Goal: Use online tool/utility: Utilize a website feature to perform a specific function

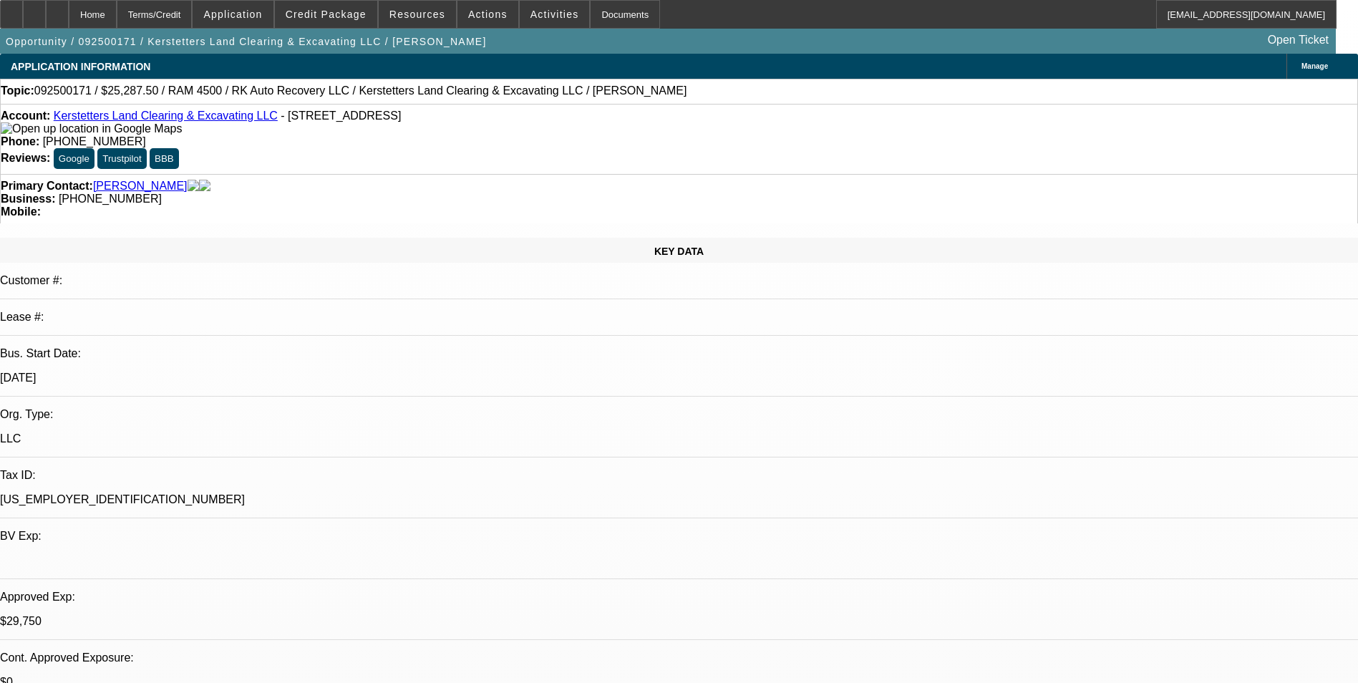
select select "0.15"
select select "2"
select select "0"
select select "6"
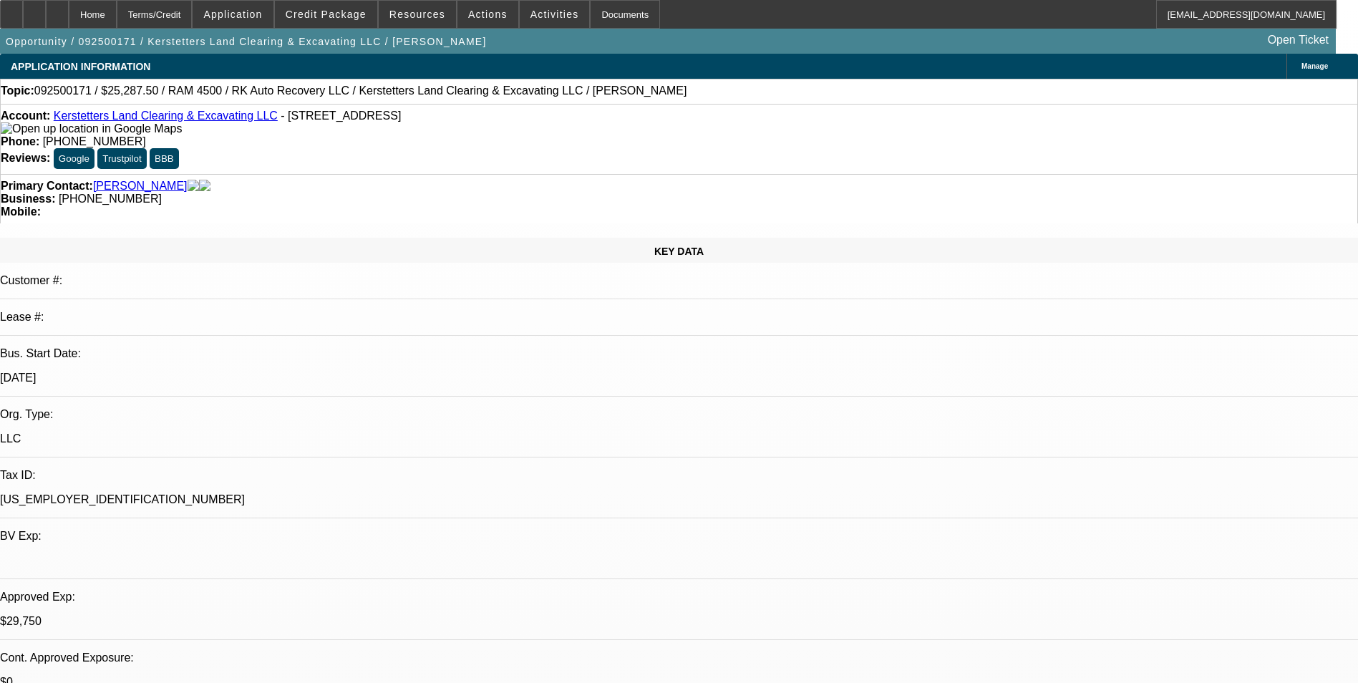
select select "0.15"
select select "2"
select select "0"
select select "6"
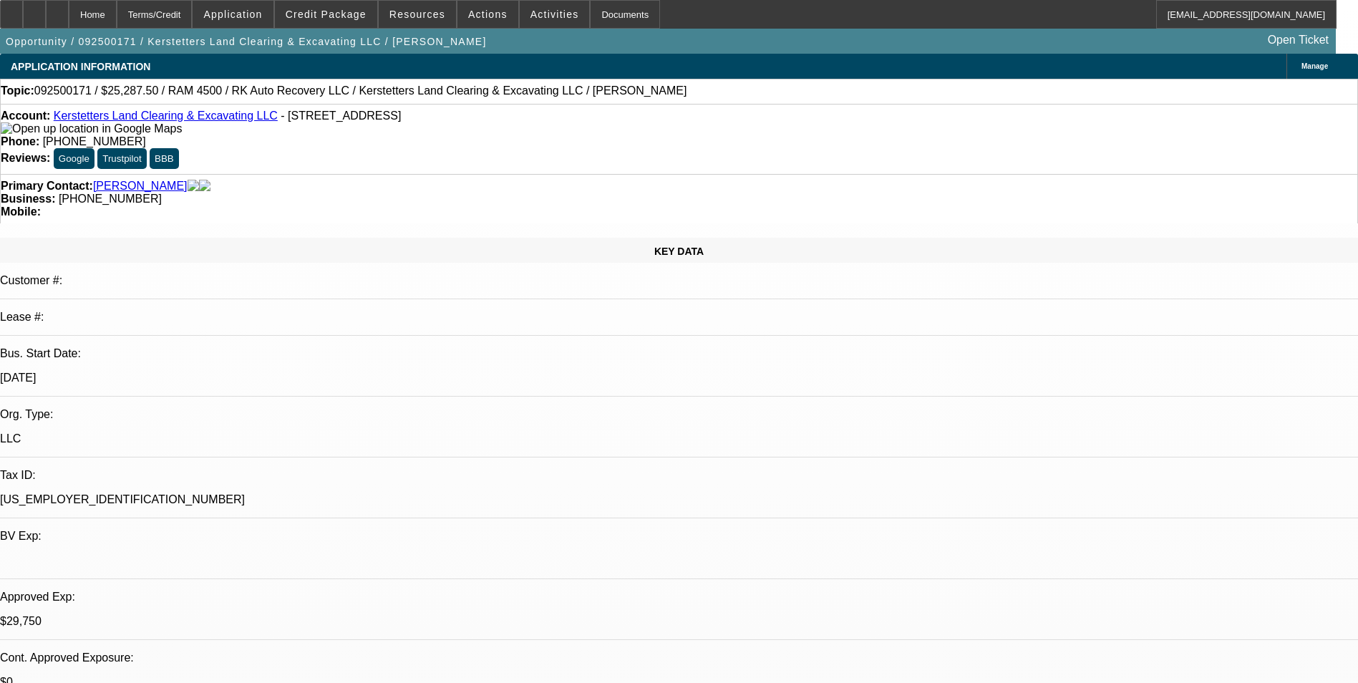
select select "0.15"
select select "2"
select select "0"
select select "6"
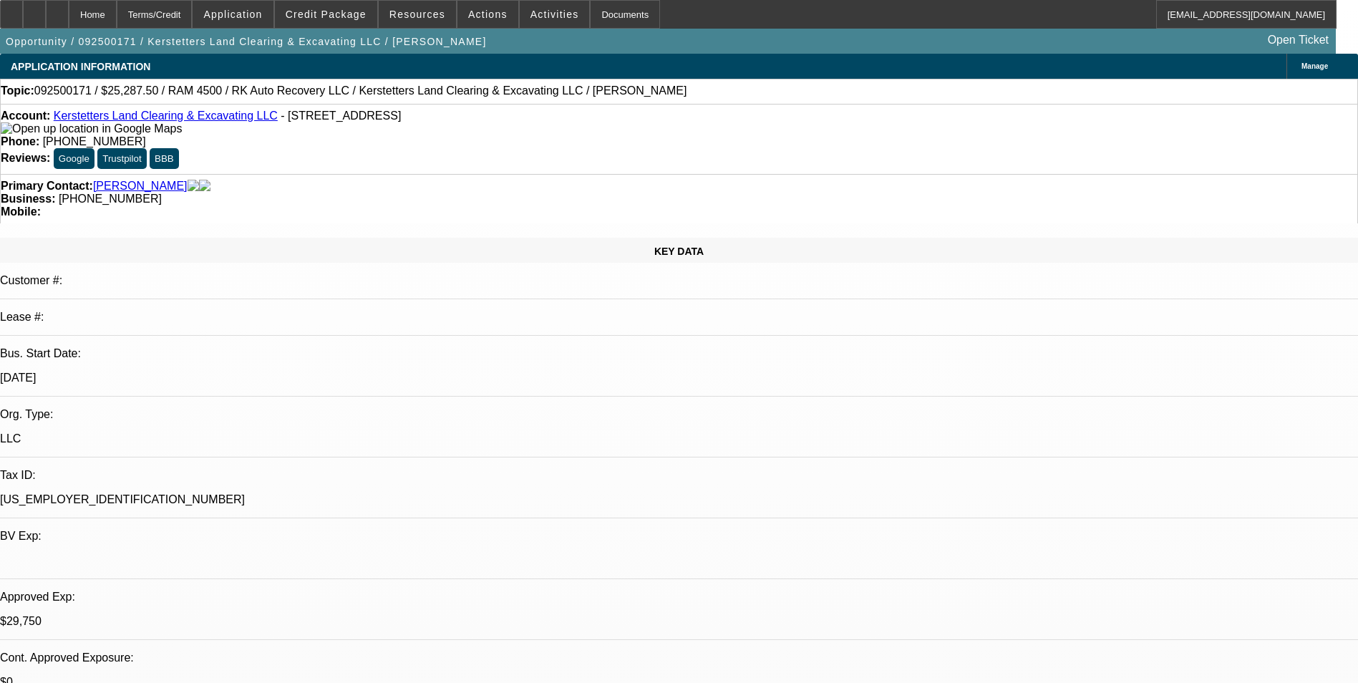
select select "0.15"
select select "2"
select select "0"
select select "6"
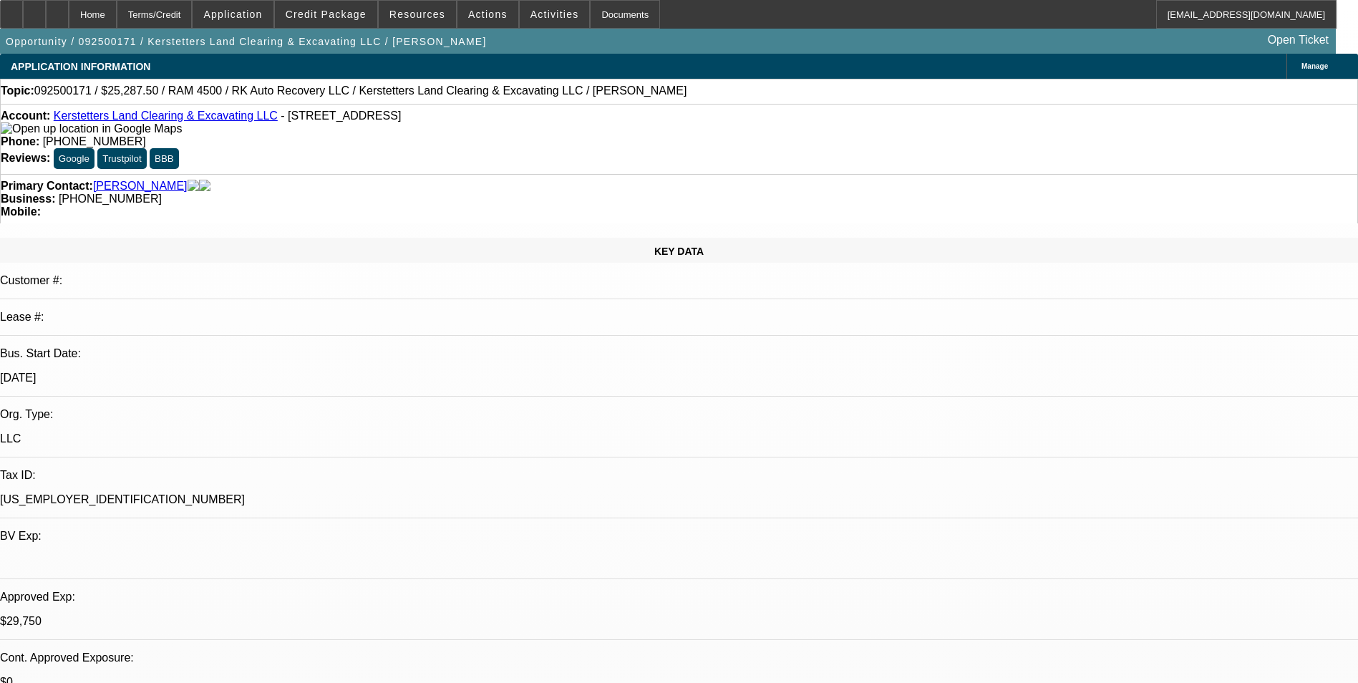
scroll to position [2147, 0]
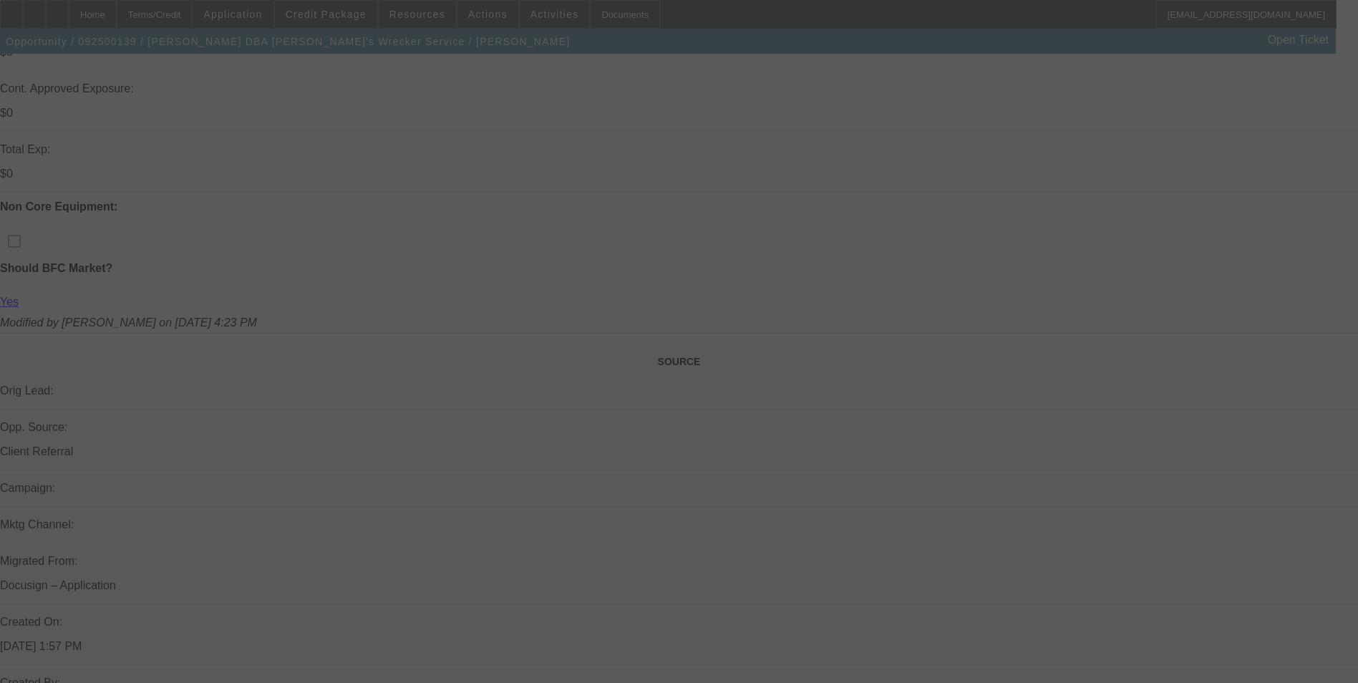
scroll to position [594, 0]
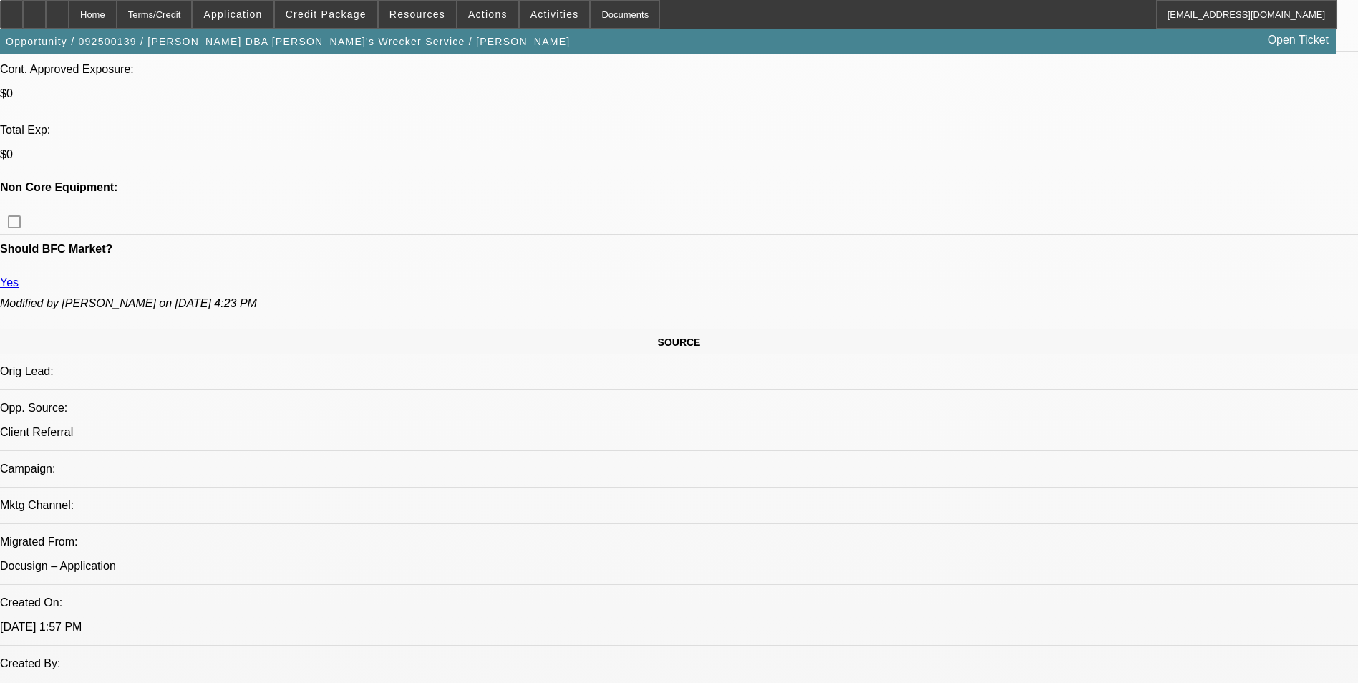
select select "0"
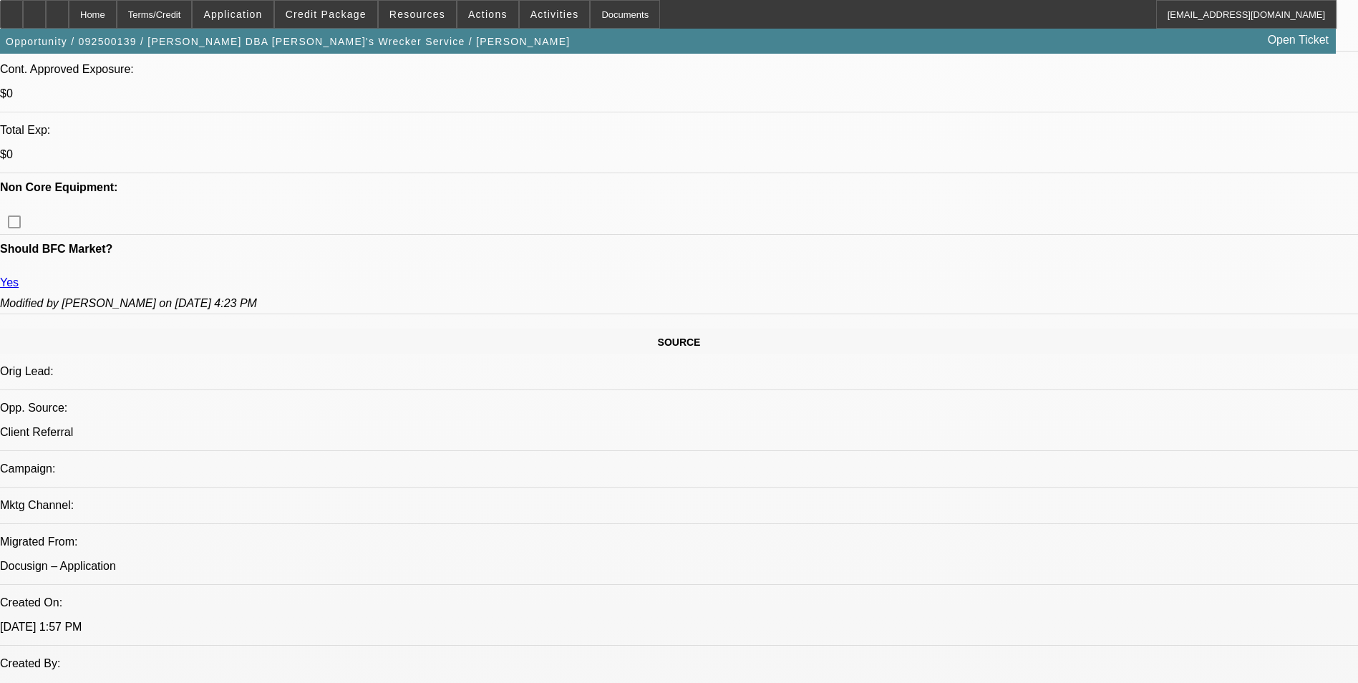
select select "0"
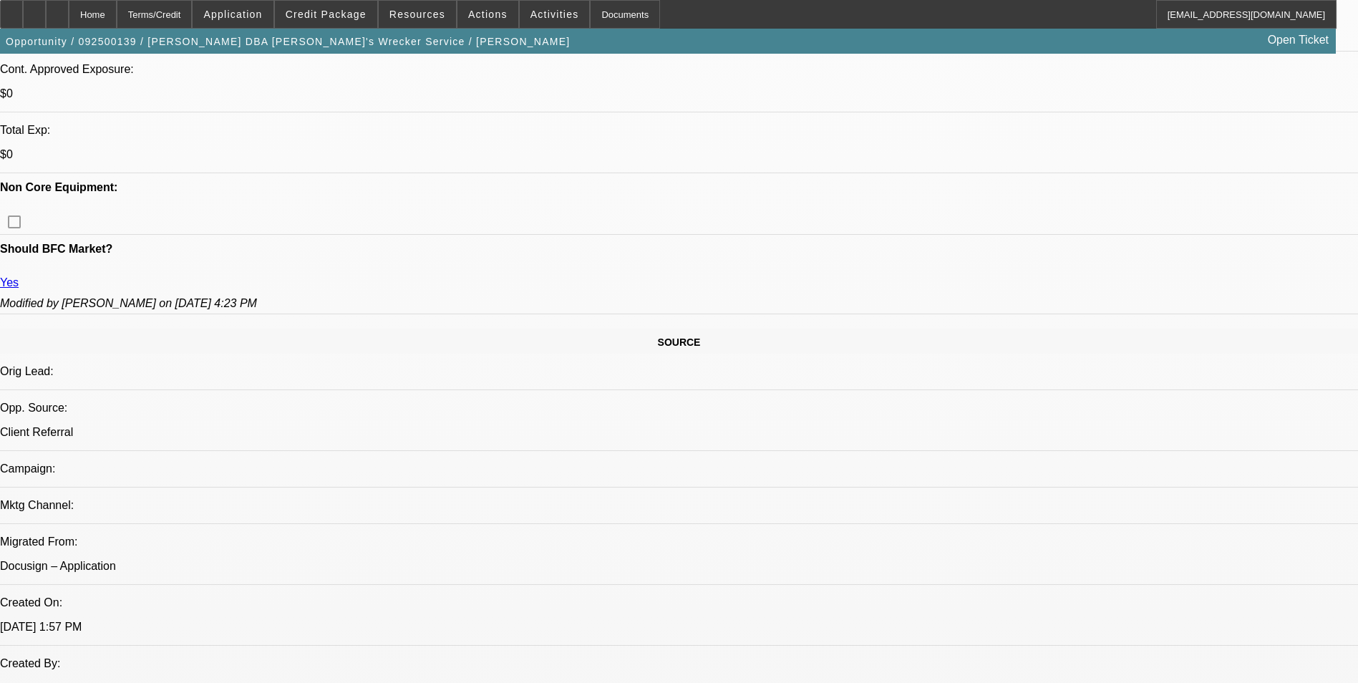
select select "0"
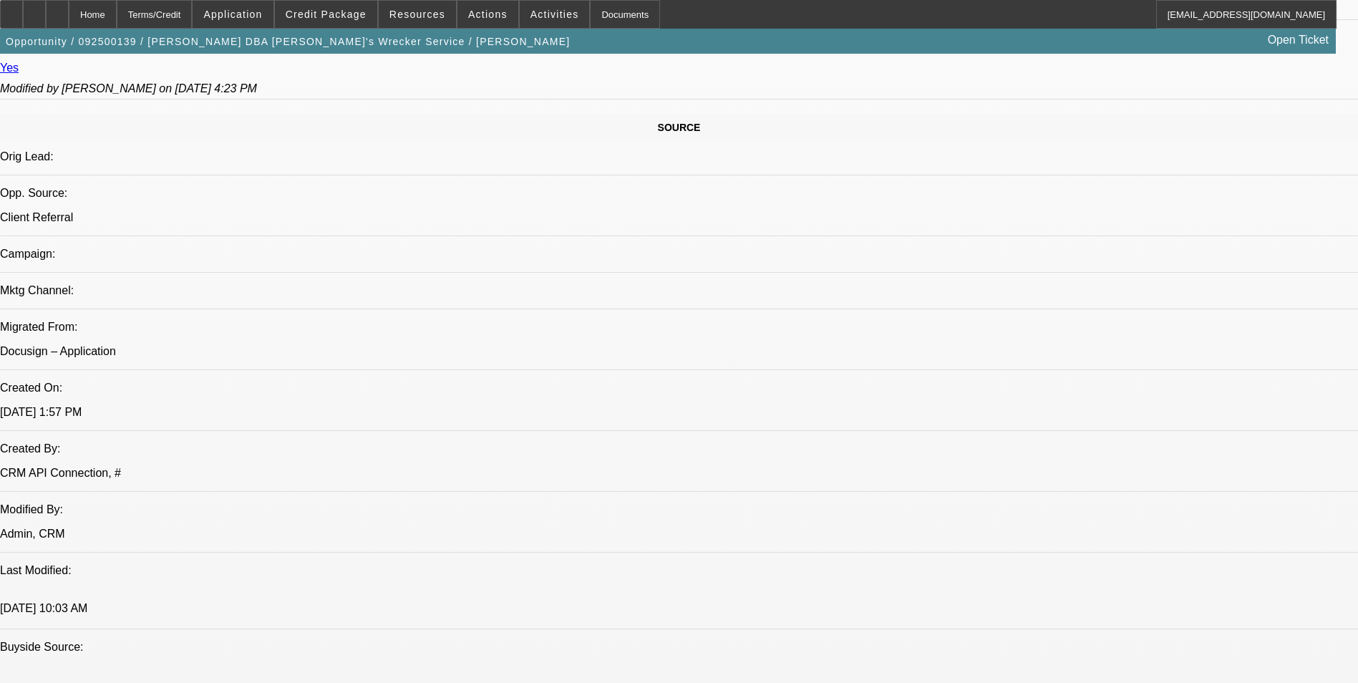
select select "1"
select select "6"
select select "1"
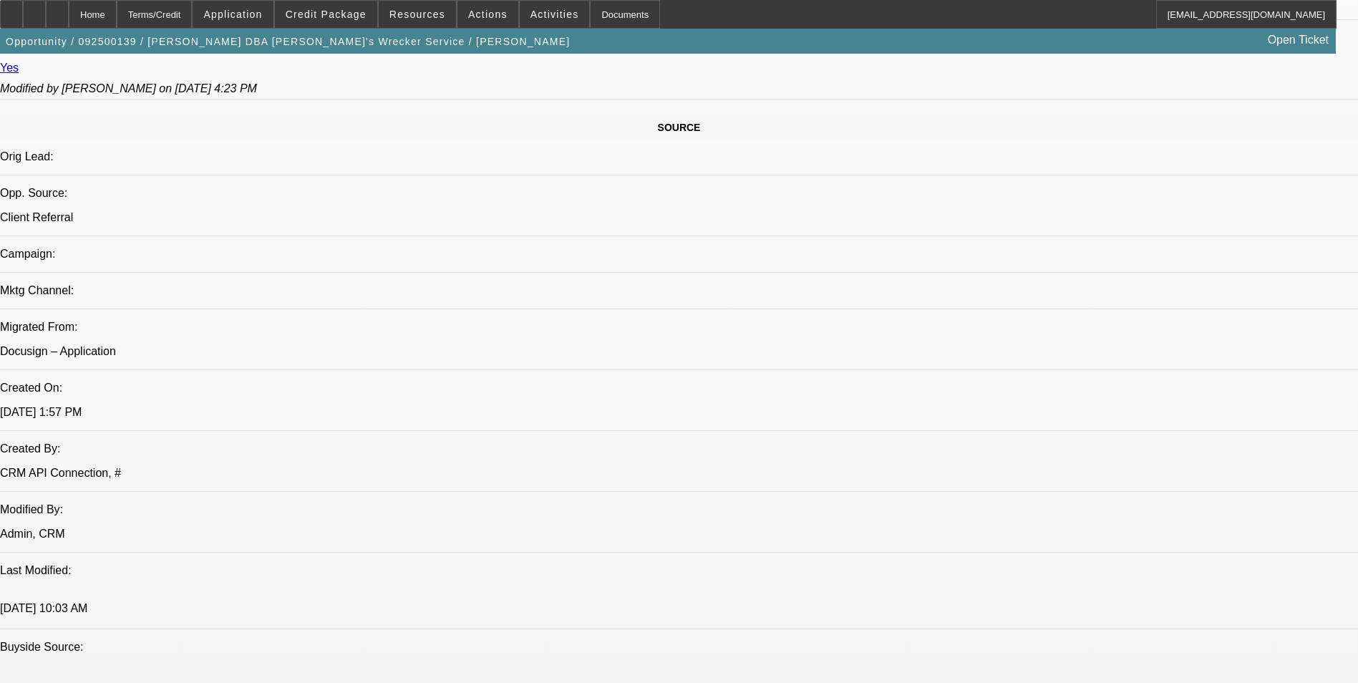
select select "6"
select select "1"
select select "6"
select select "1"
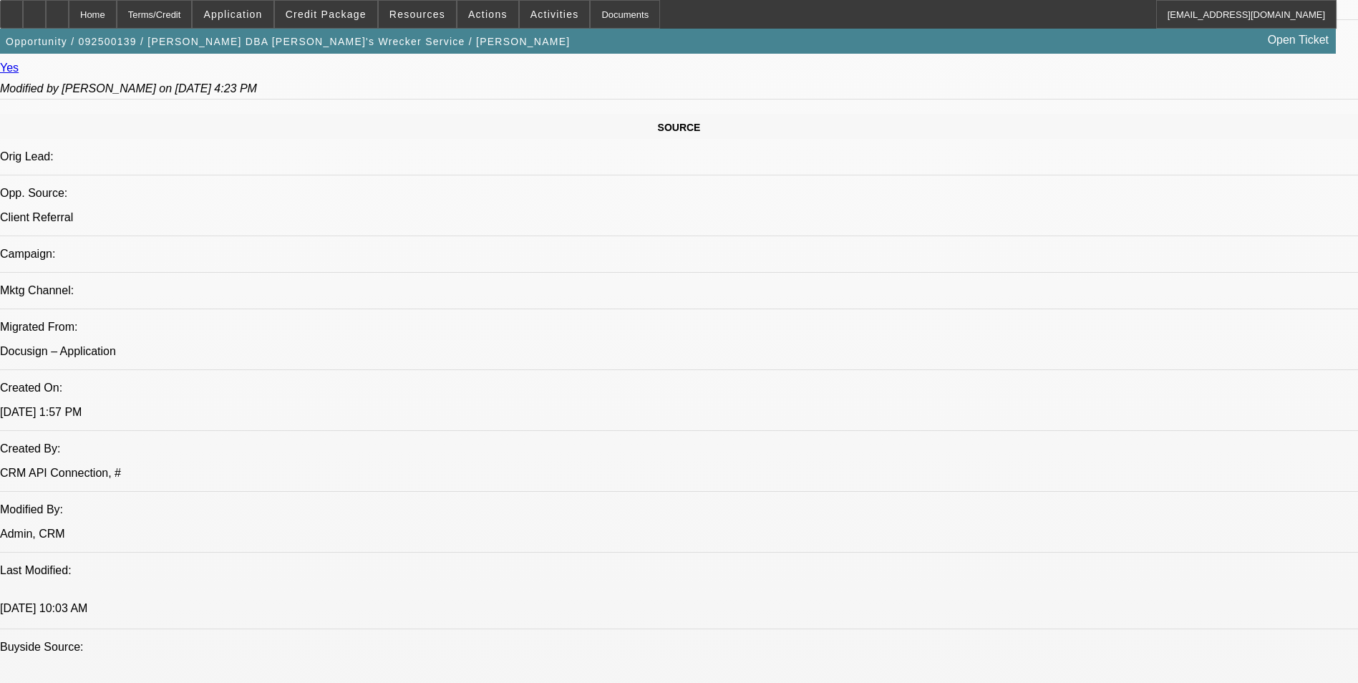
select select "1"
select select "6"
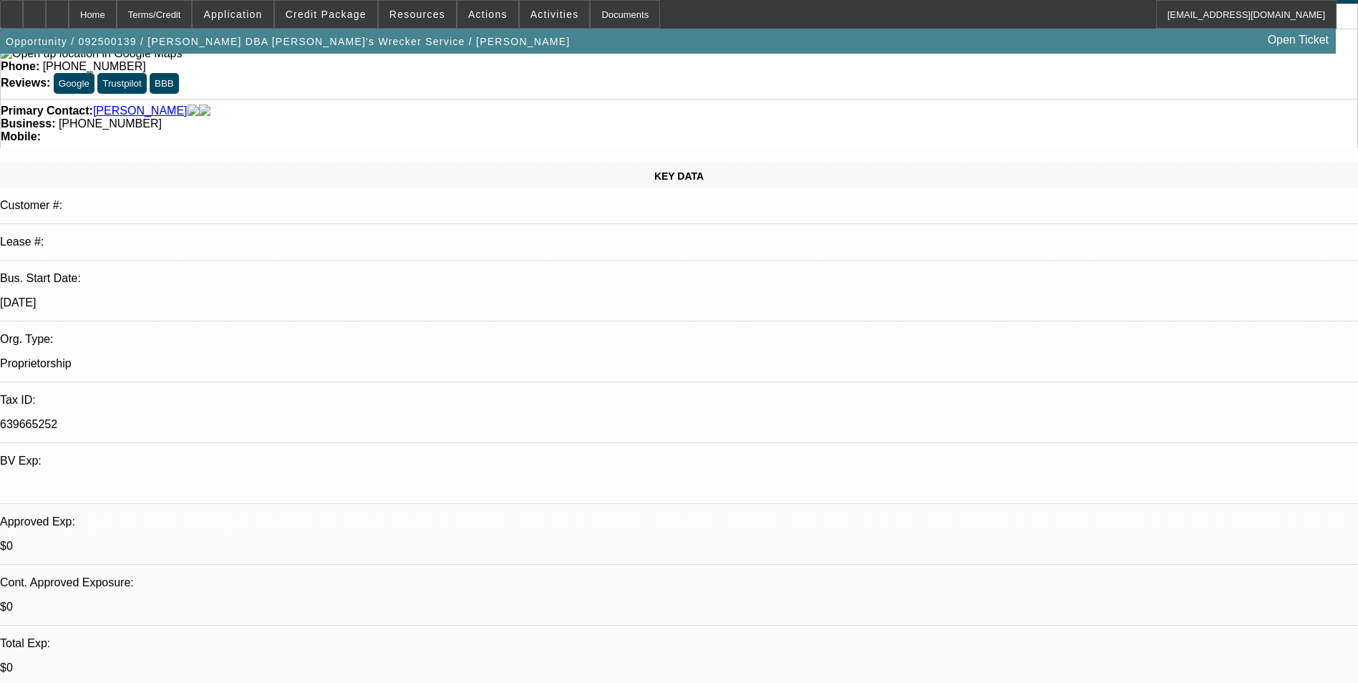
scroll to position [0, 0]
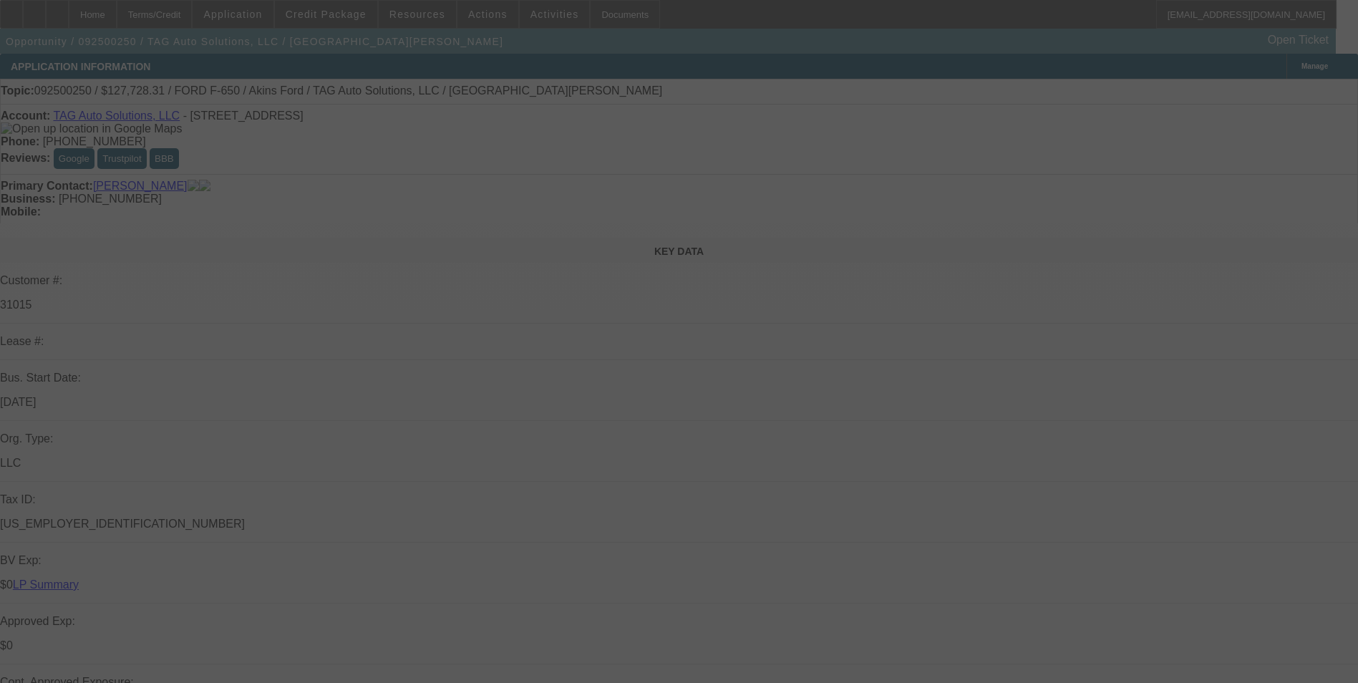
select select "0"
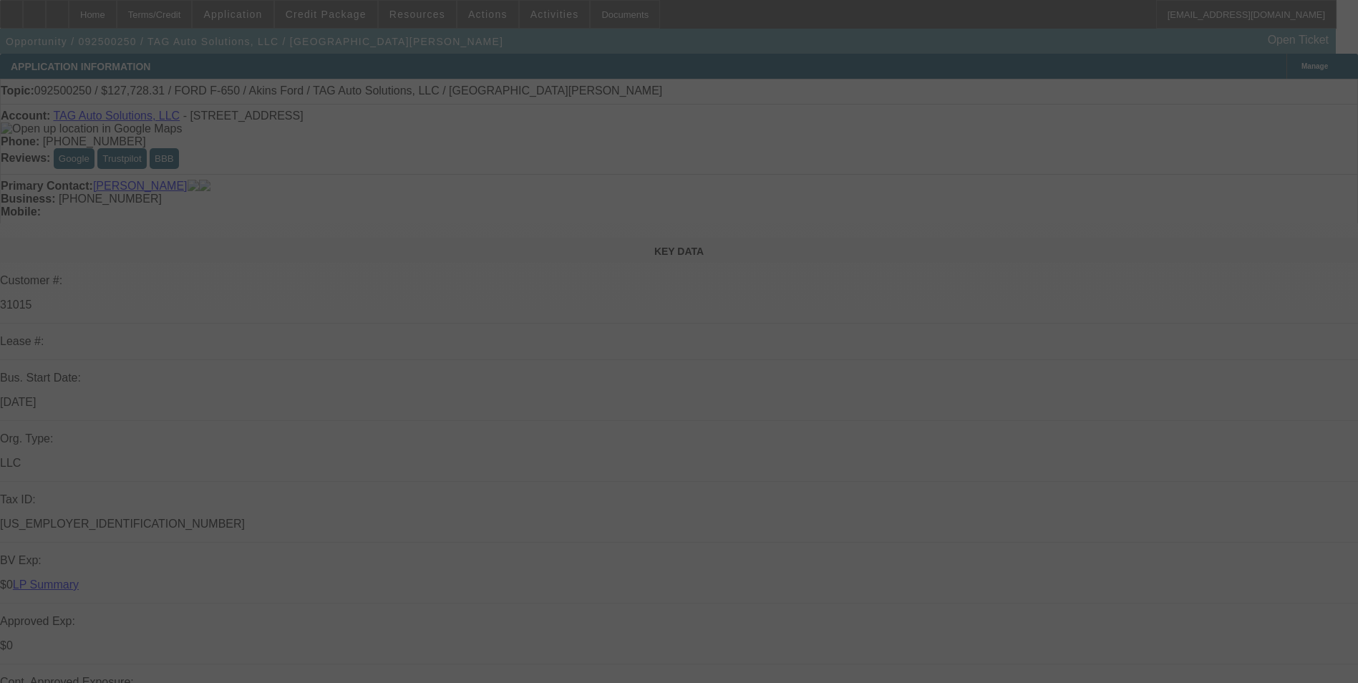
select select "0"
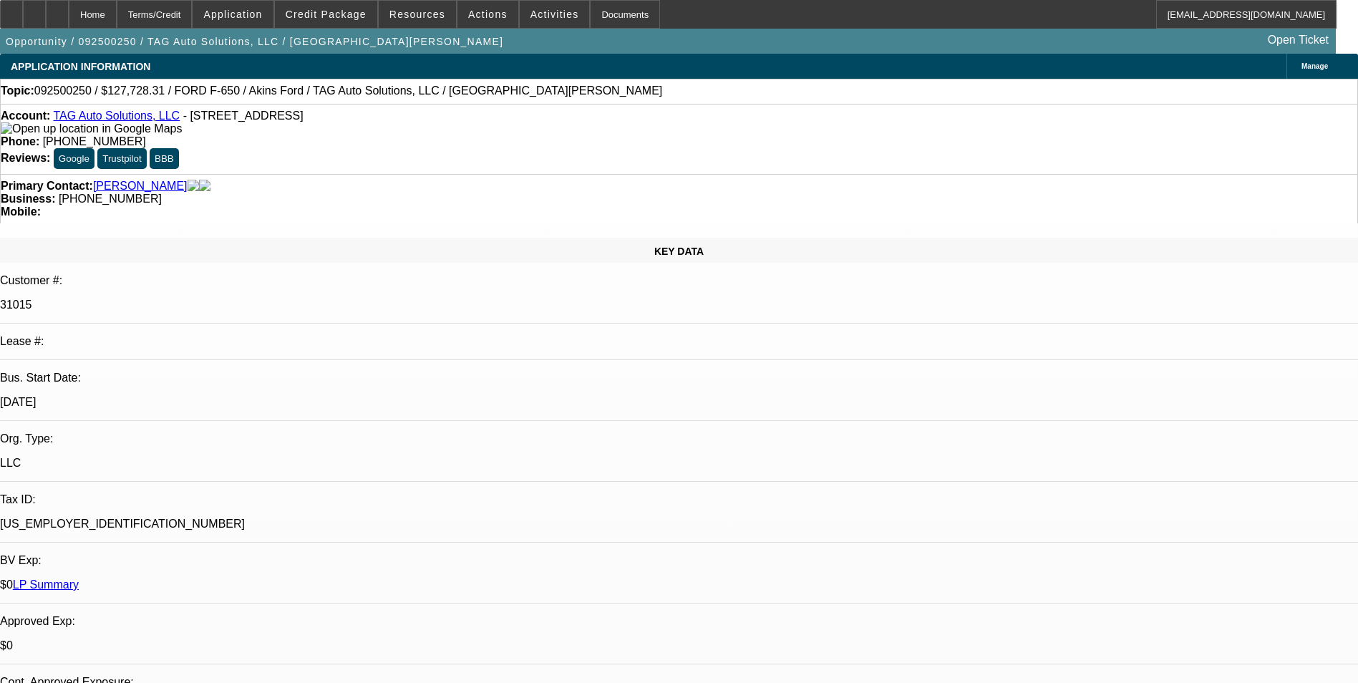
select select "1"
select select "2"
select select "6"
select select "1"
select select "2"
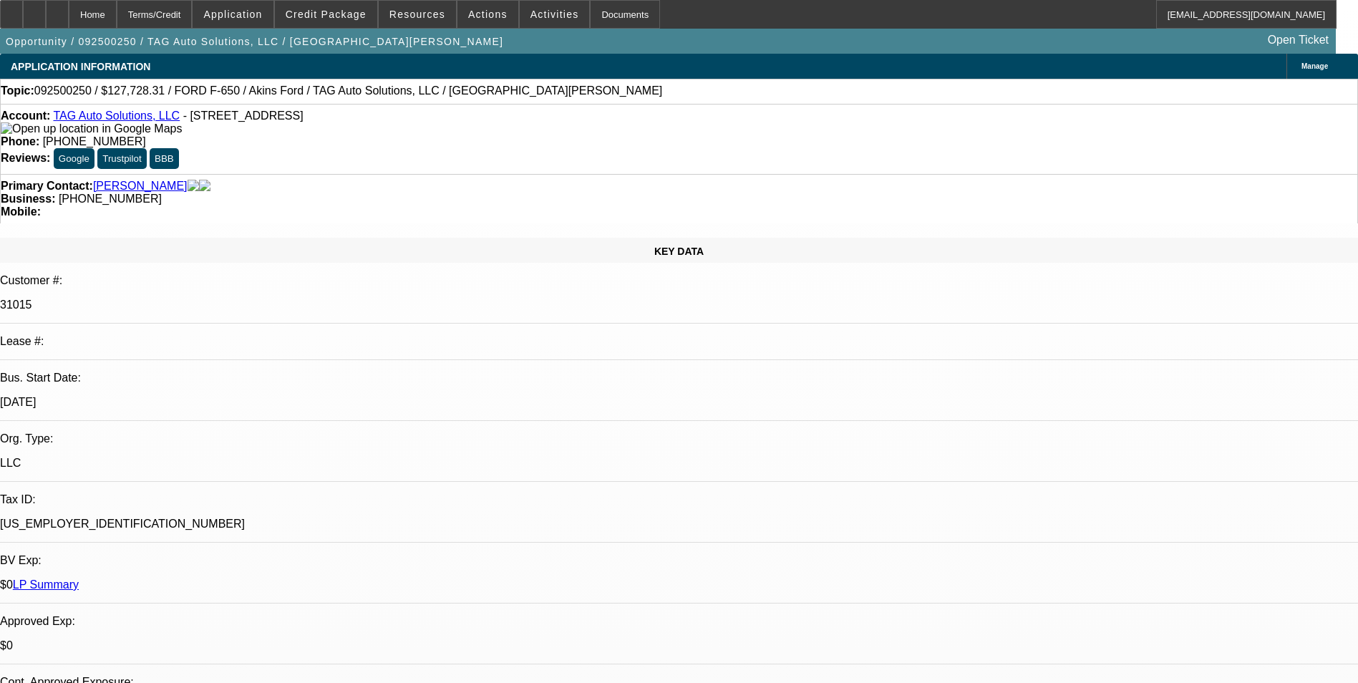
select select "6"
select select "1"
select select "2"
select select "6"
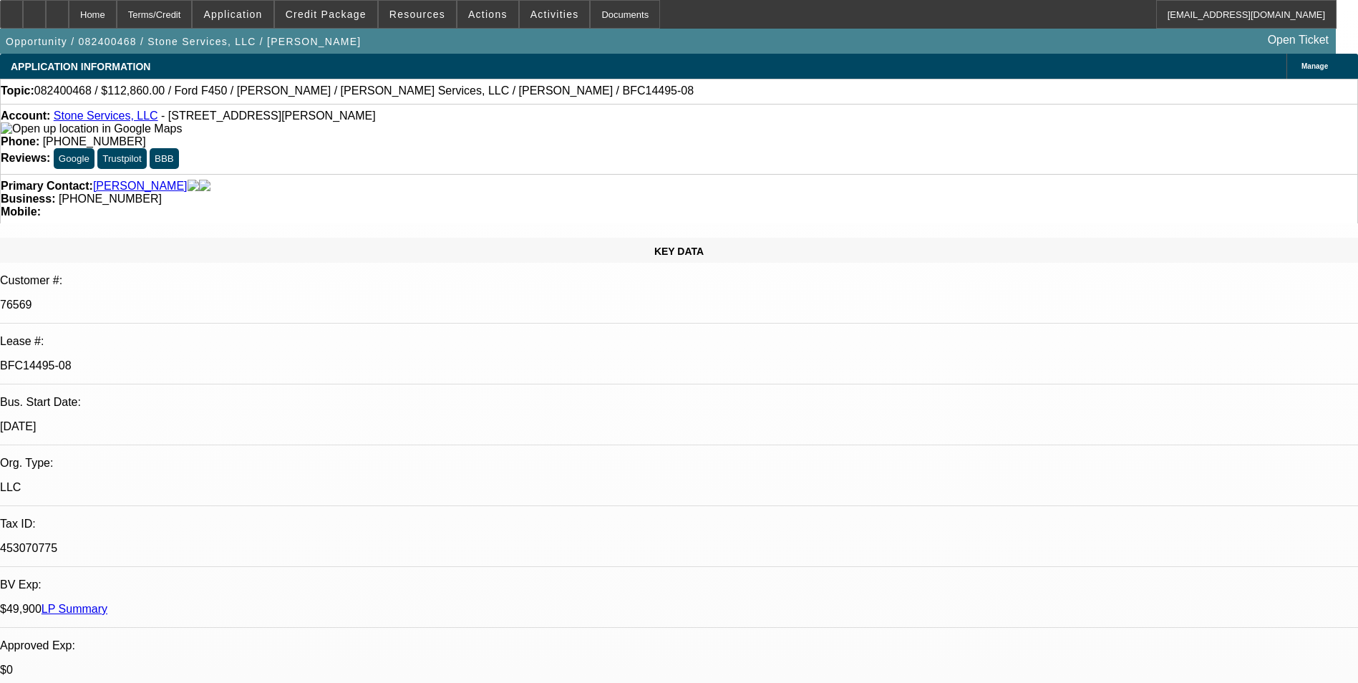
select select "0"
select select "6"
select select "0"
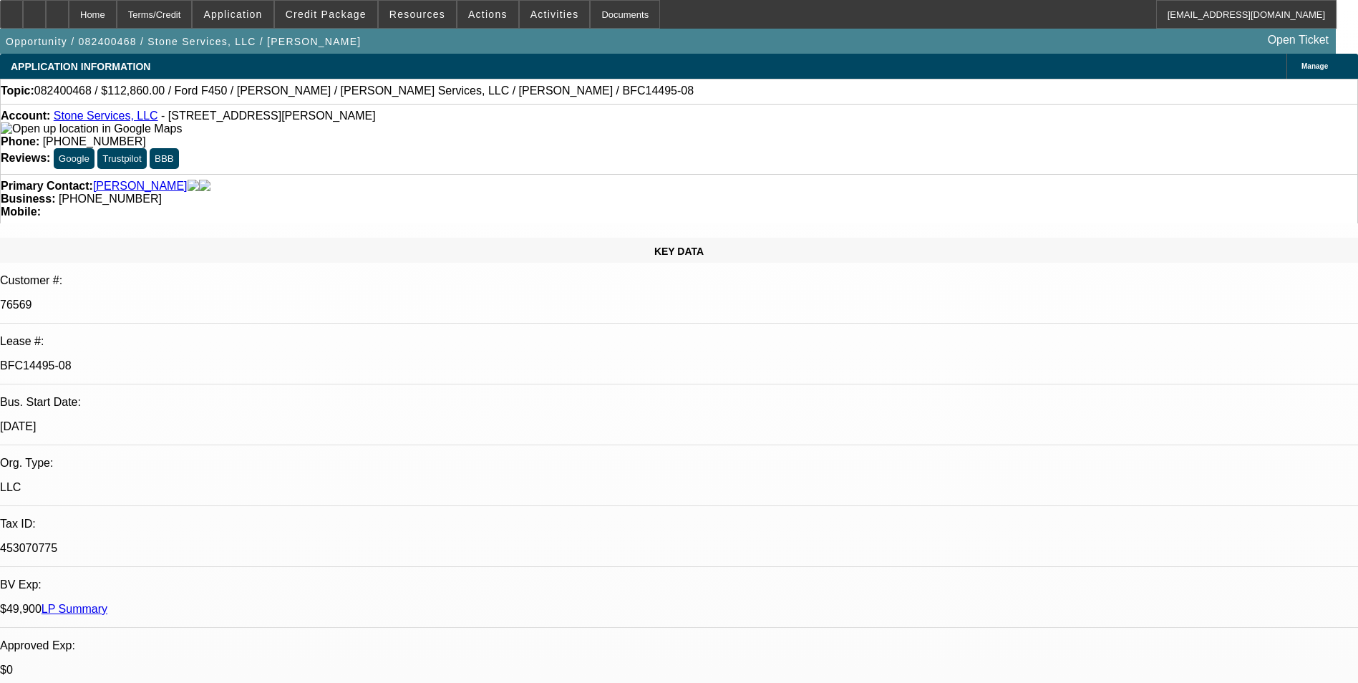
select select "0"
select select "0.1"
select select "4"
select select "0"
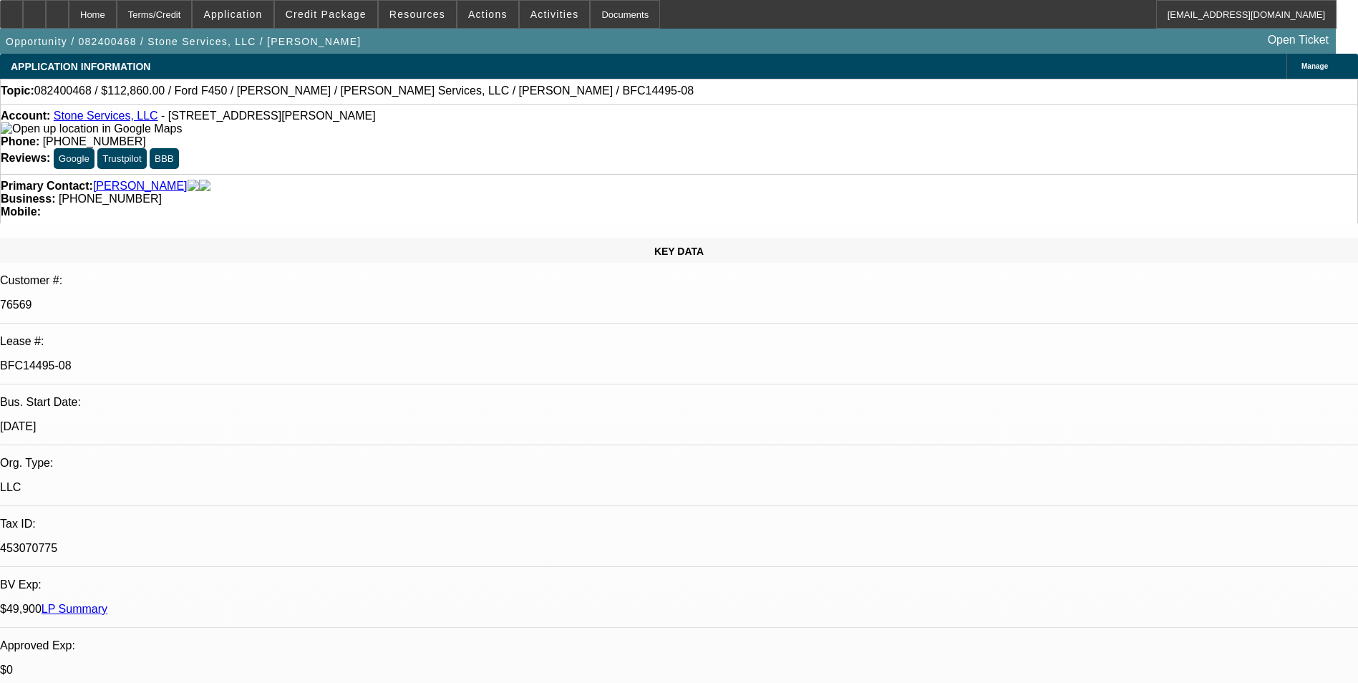
select select "0.1"
select select "4"
select select "0"
select select "0.1"
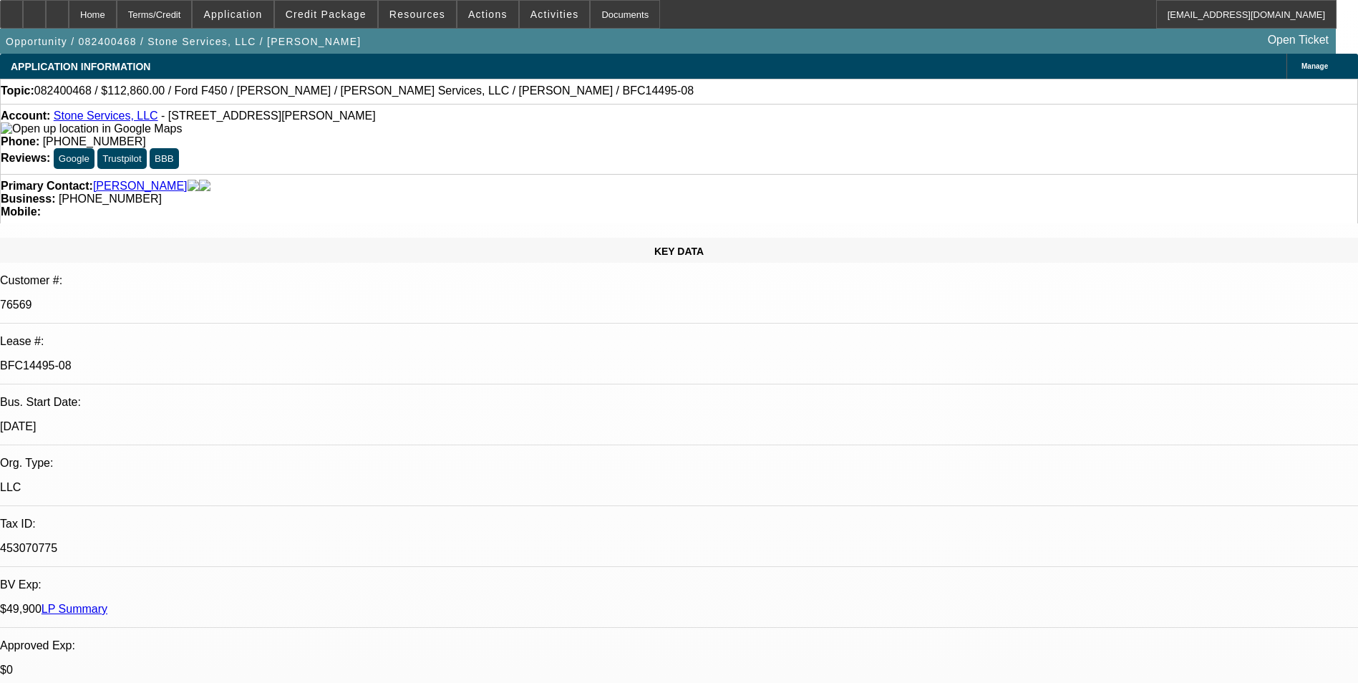
select select "4"
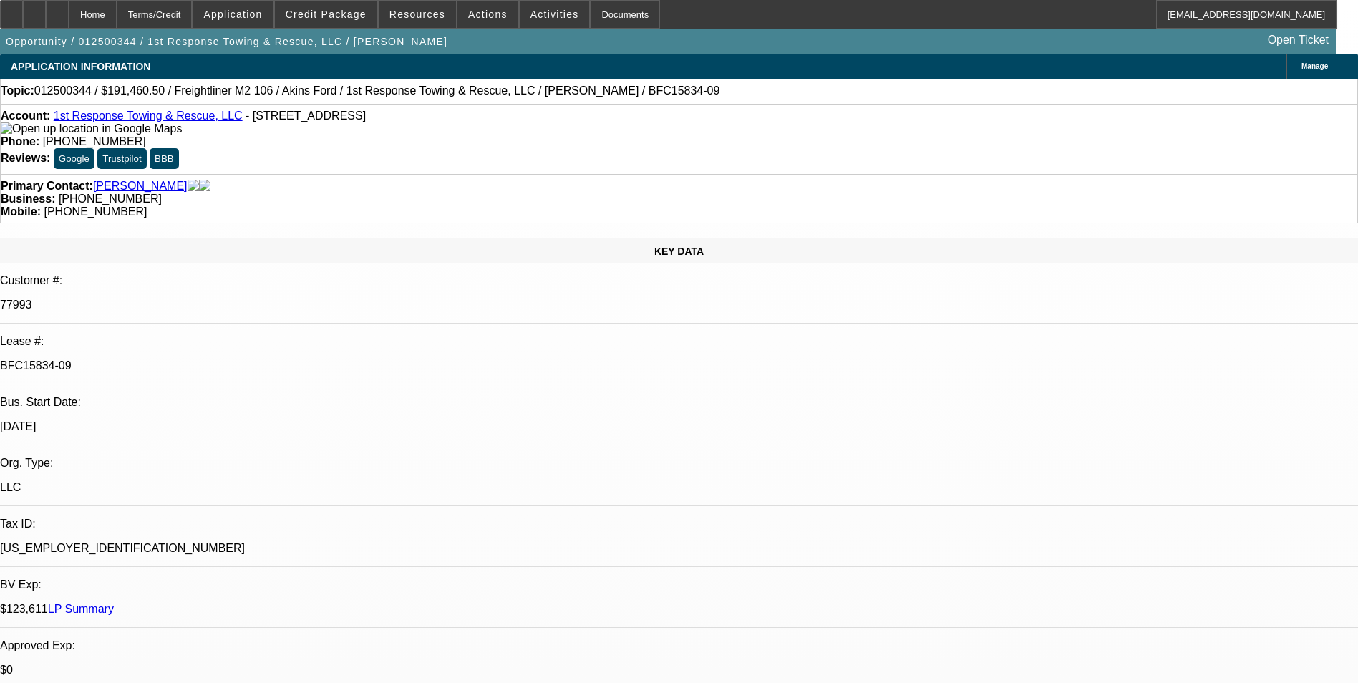
select select "0"
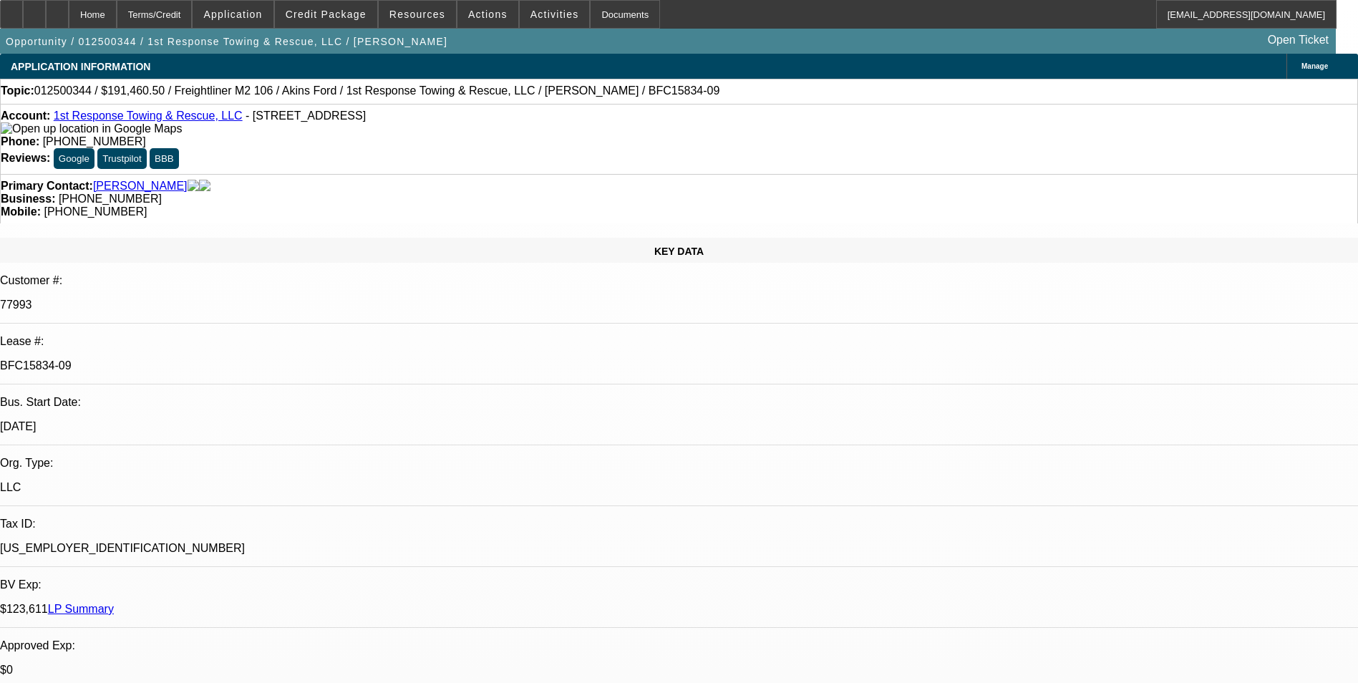
select select "0"
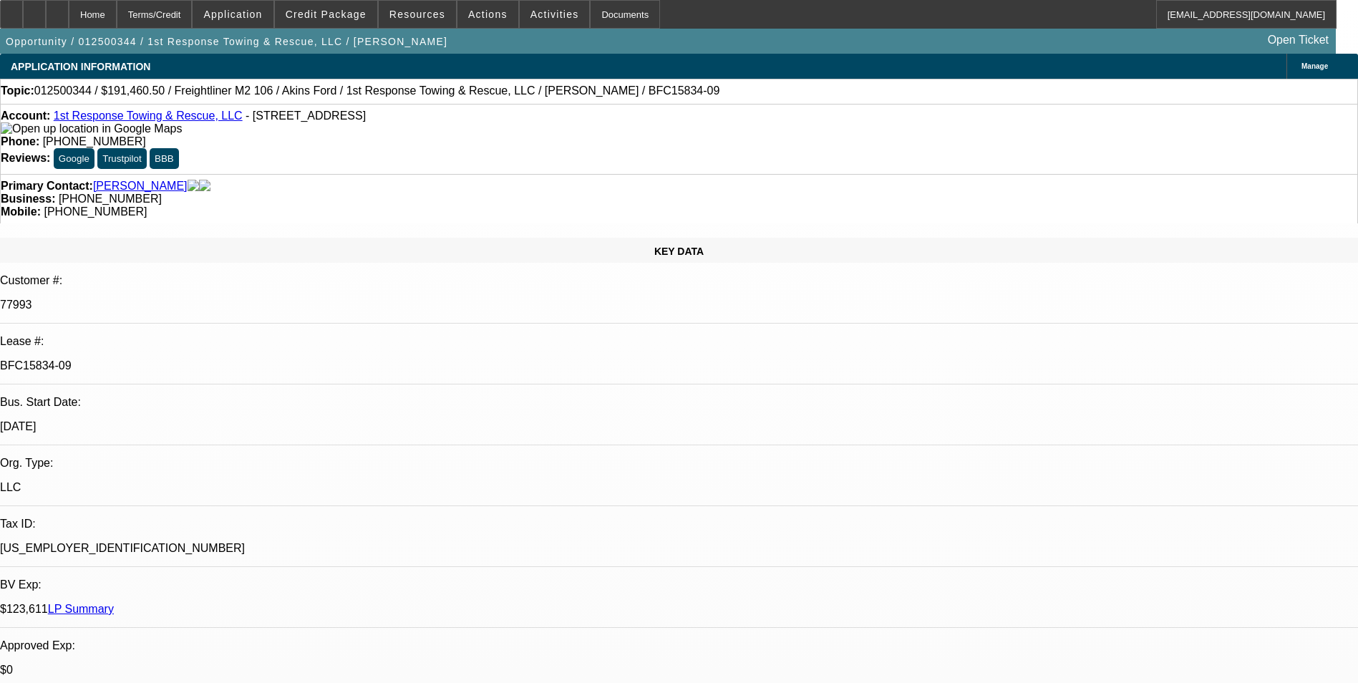
select select "0"
select select "1"
select select "3"
select select "6"
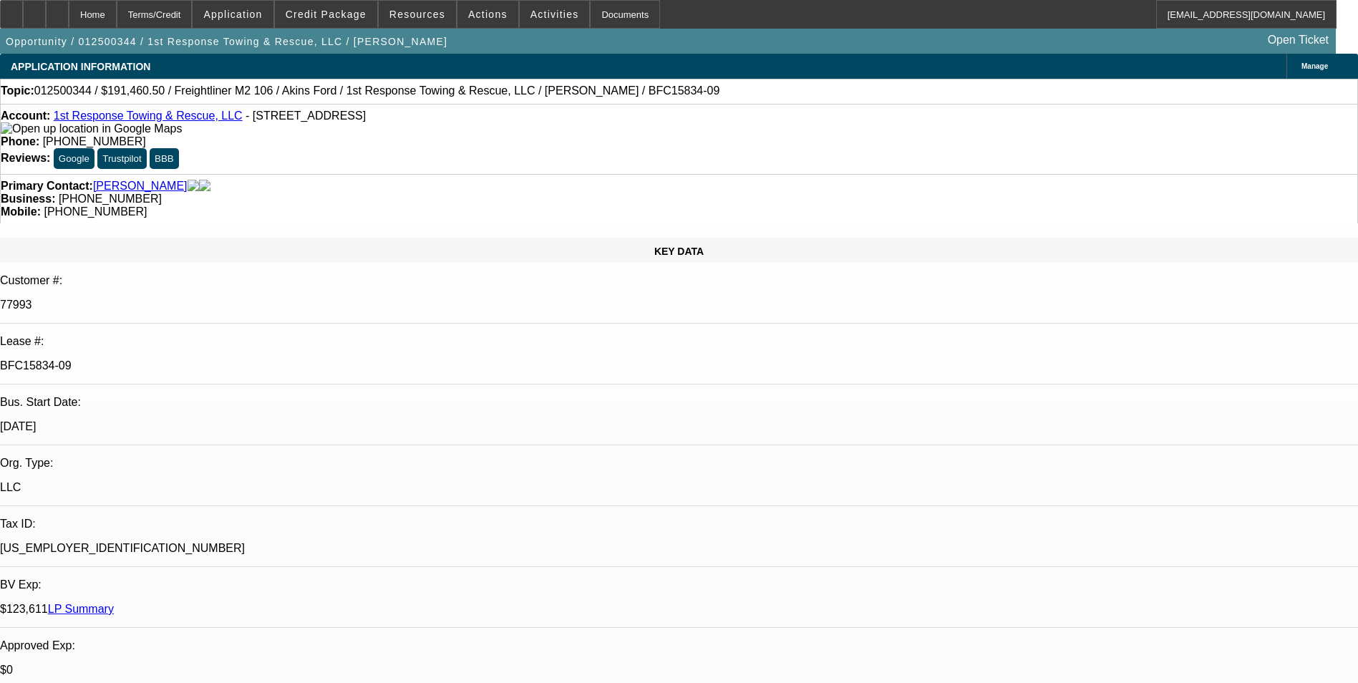
select select "1"
select select "3"
select select "6"
select select "1"
select select "3"
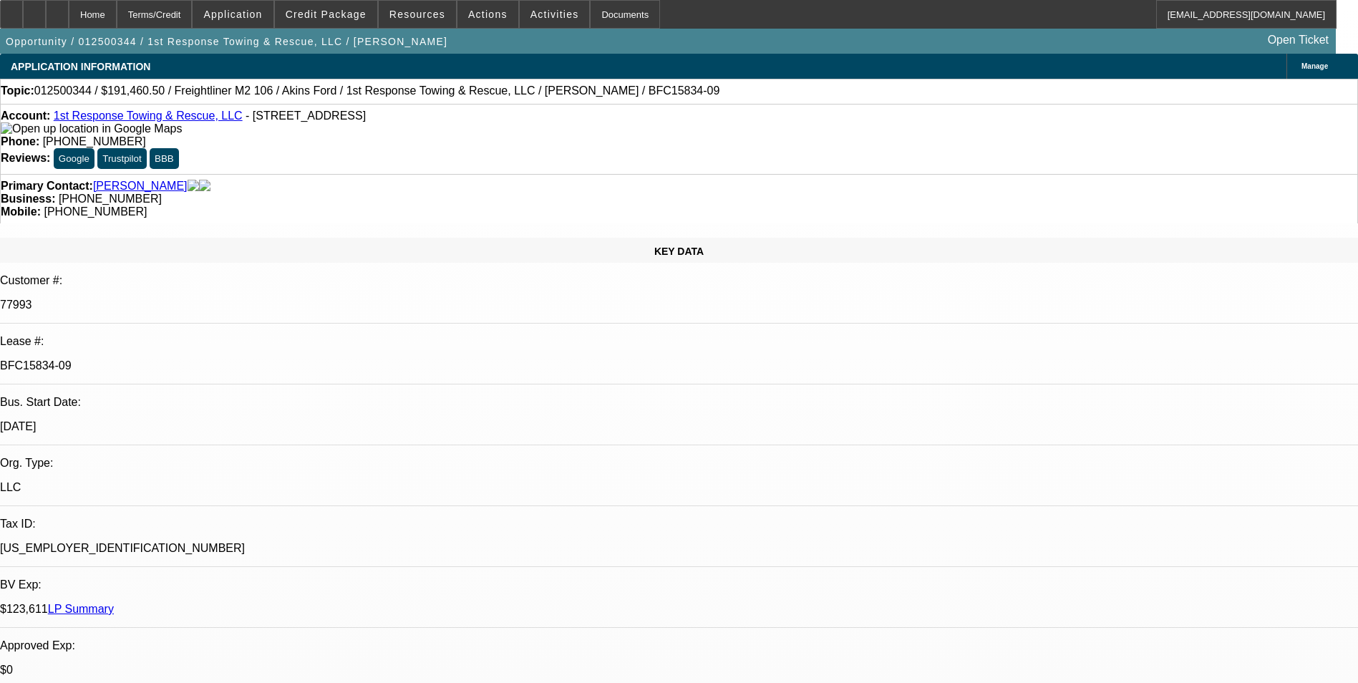
select select "6"
select select "1"
select select "3"
select select "6"
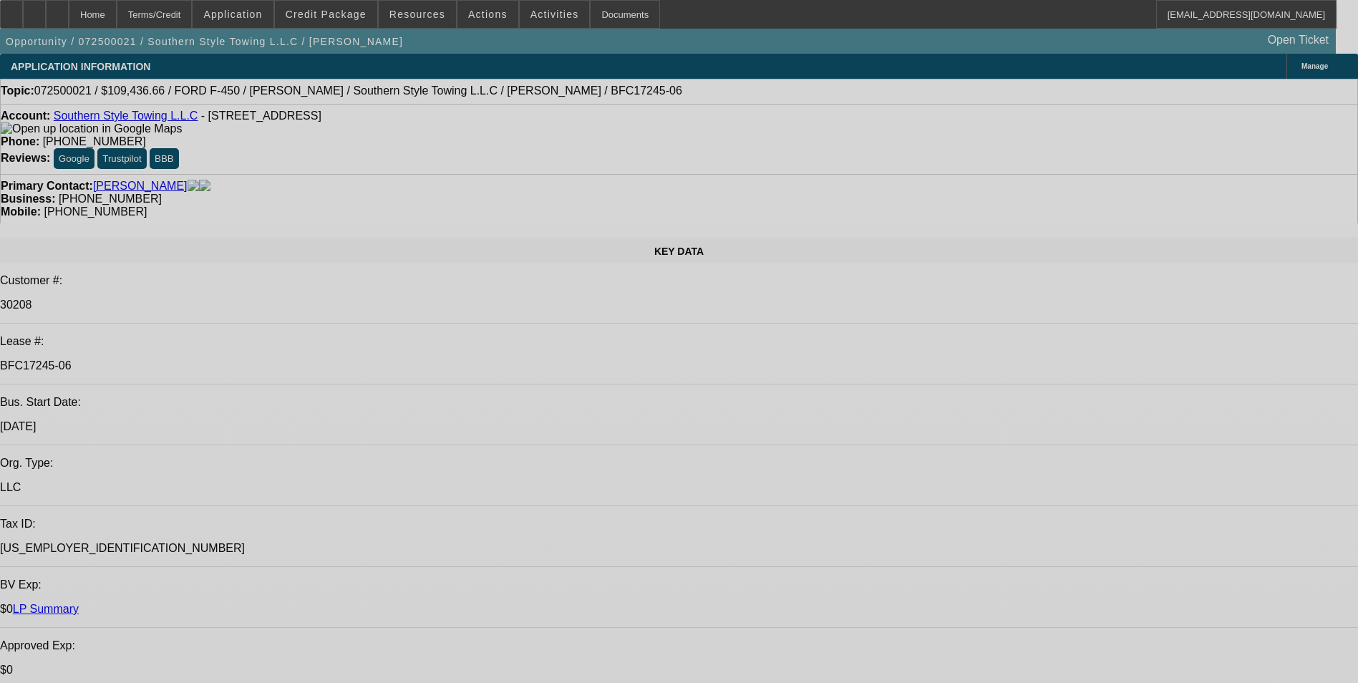
select select "0"
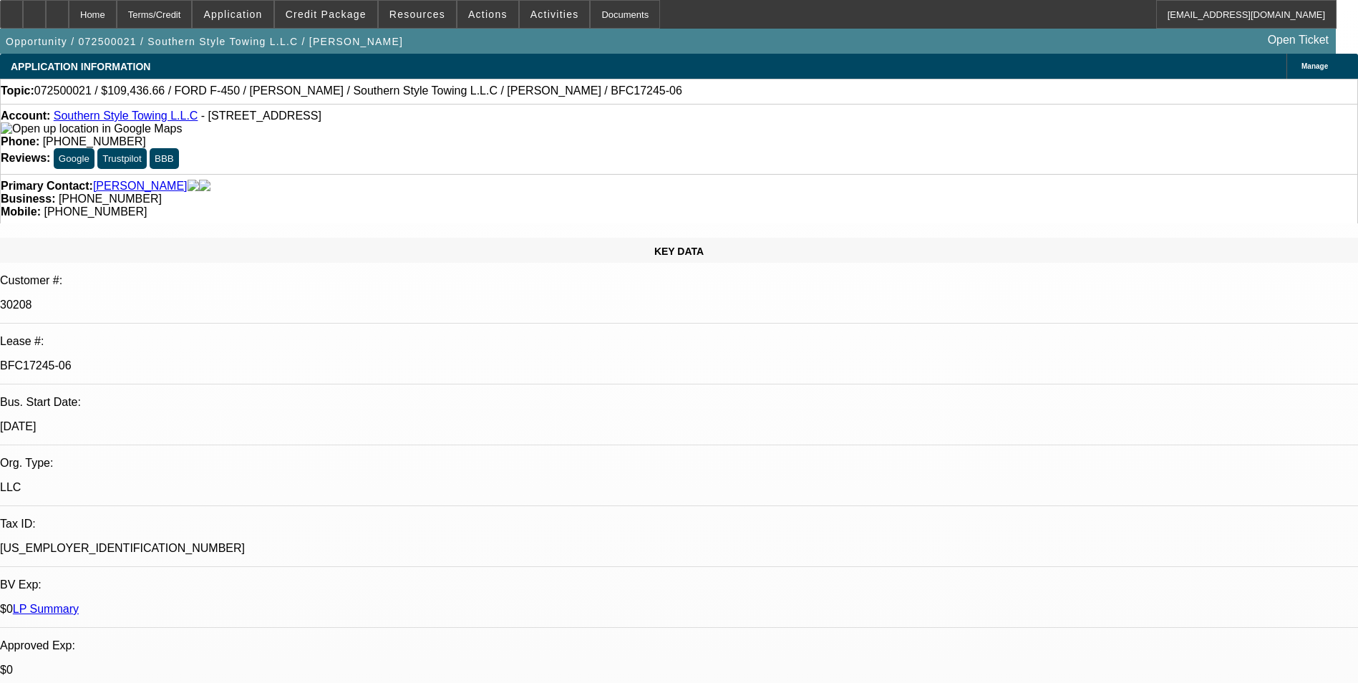
select select "0"
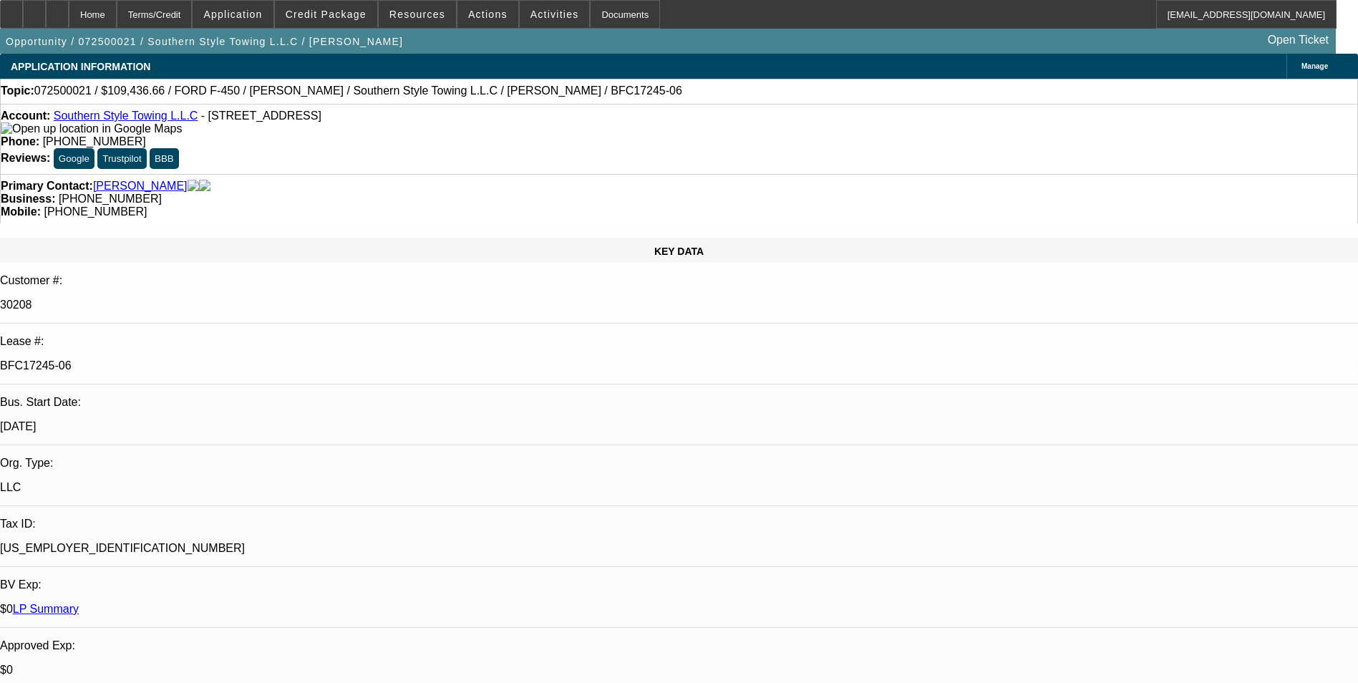
select select "0"
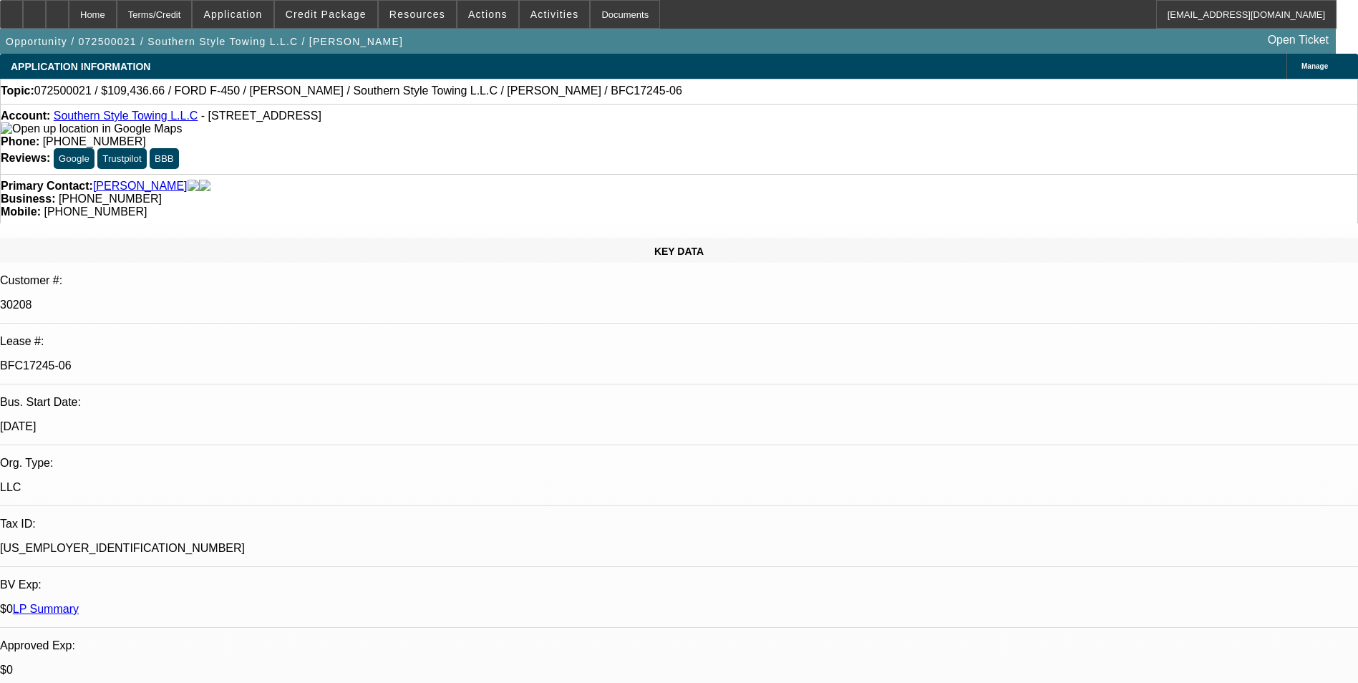
select select "1"
select select "2"
select select "6"
select select "1"
select select "2"
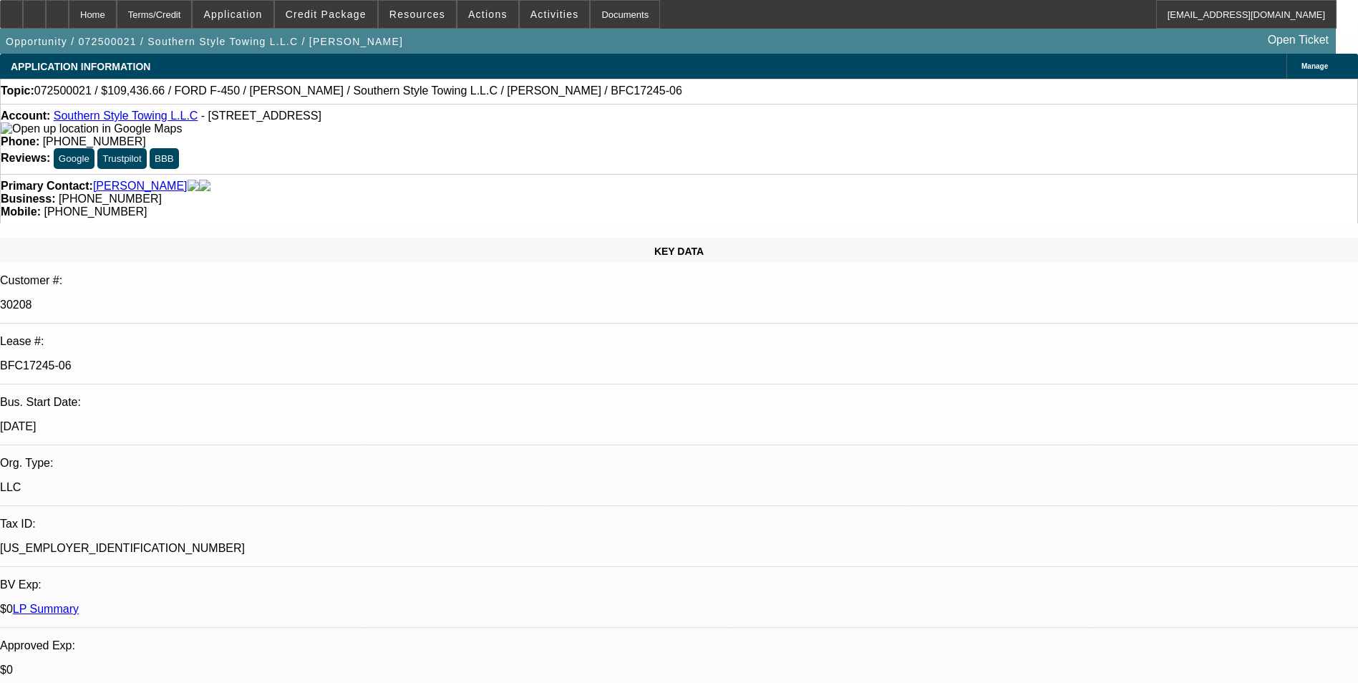
select select "6"
select select "1"
select select "2"
select select "6"
select select "1"
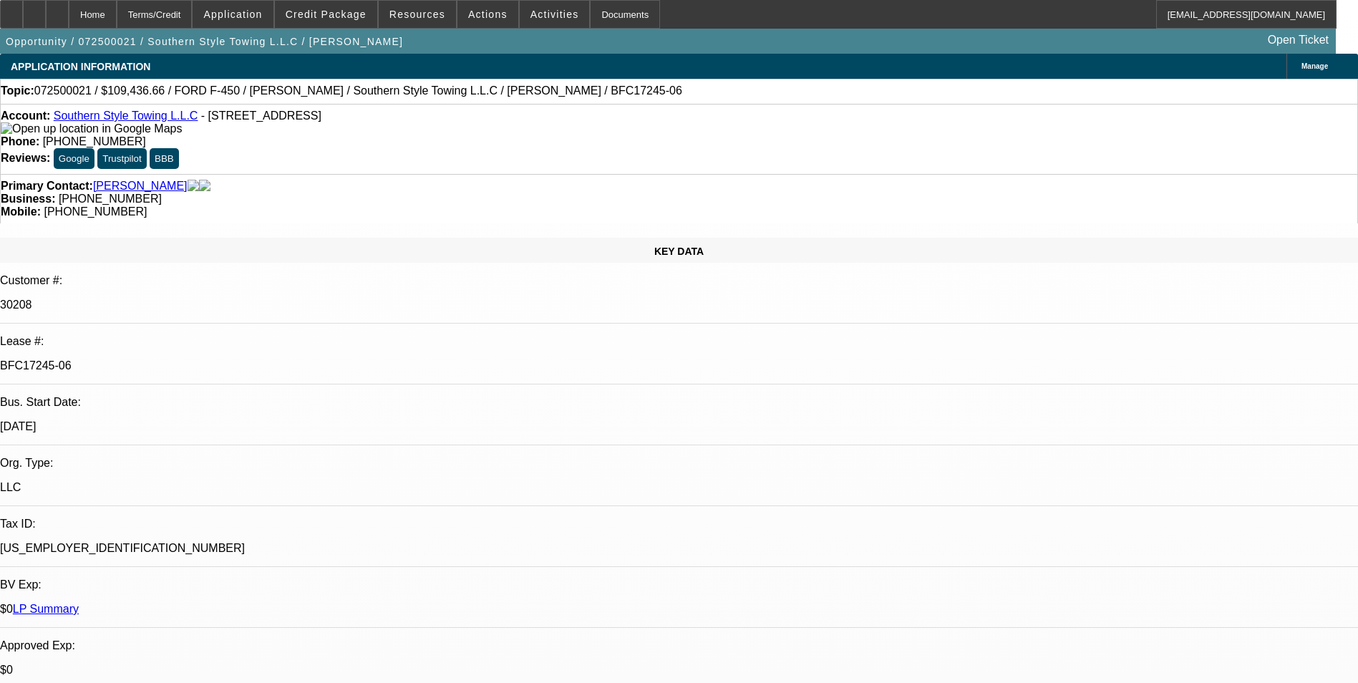
select select "2"
select select "6"
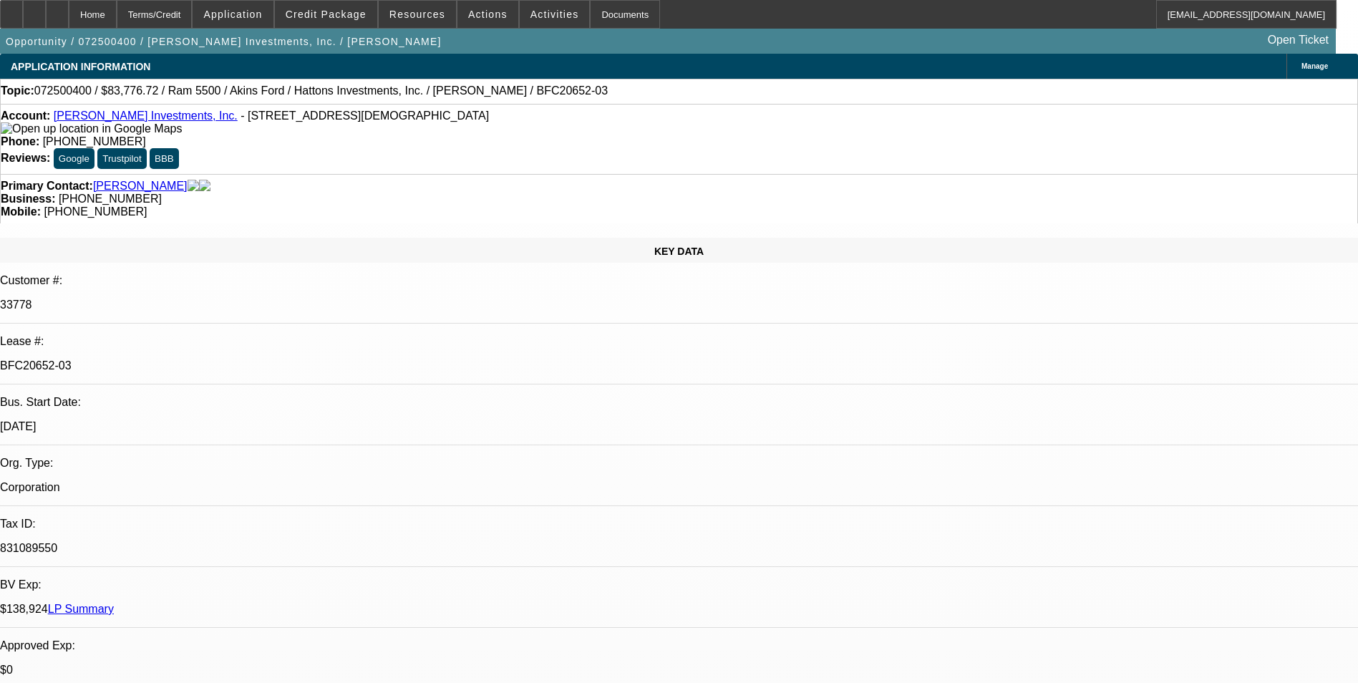
select select "0"
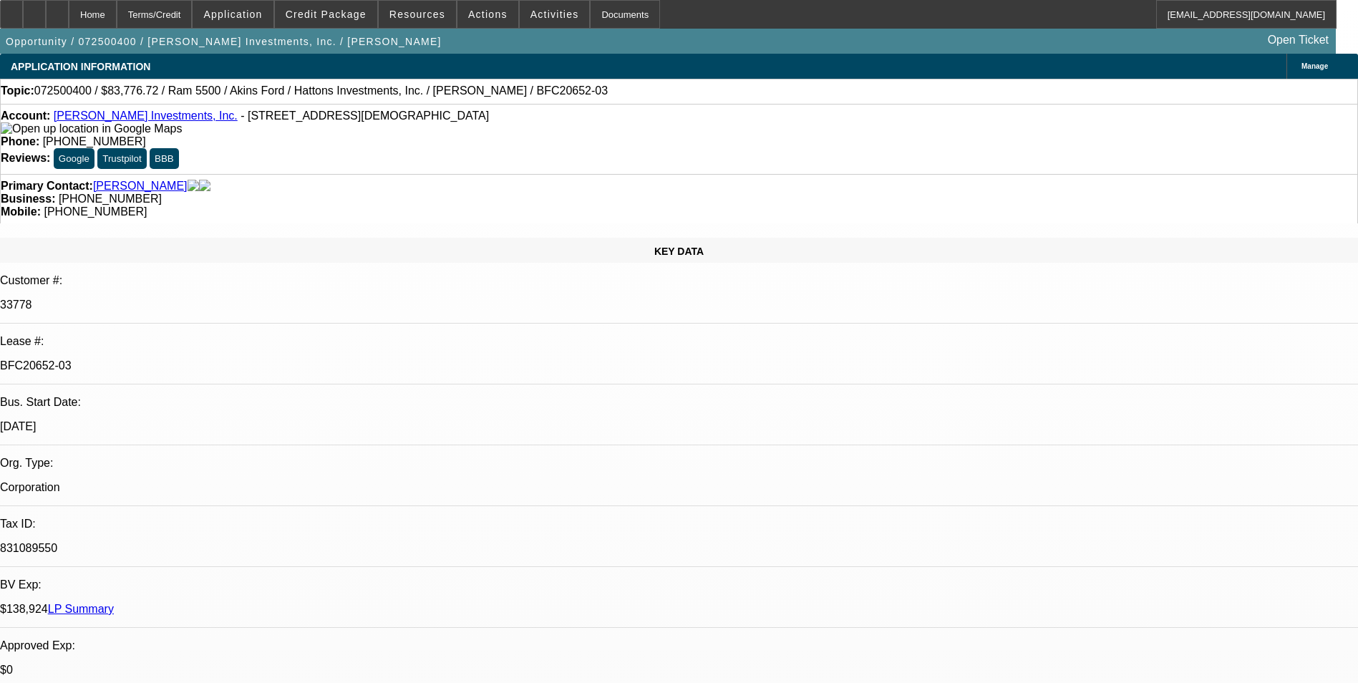
select select "0"
select select "1"
select select "6"
select select "1"
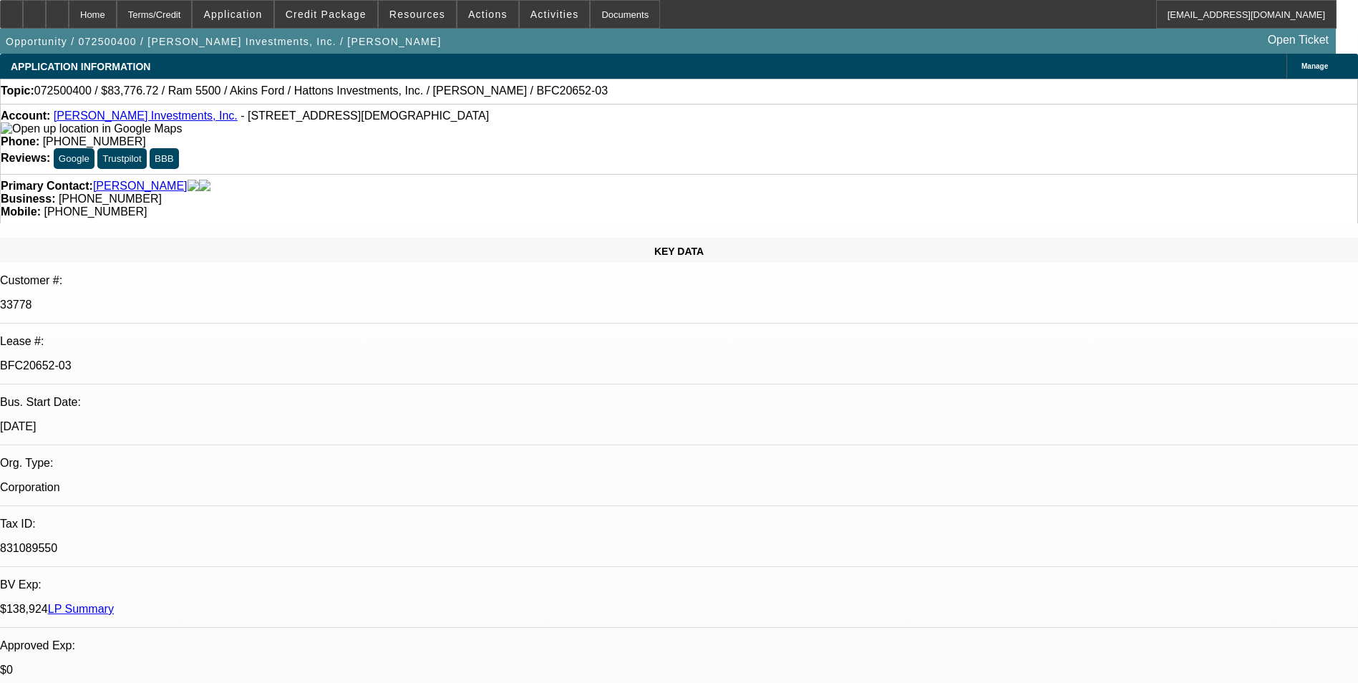
select select "2"
select select "6"
select select "0"
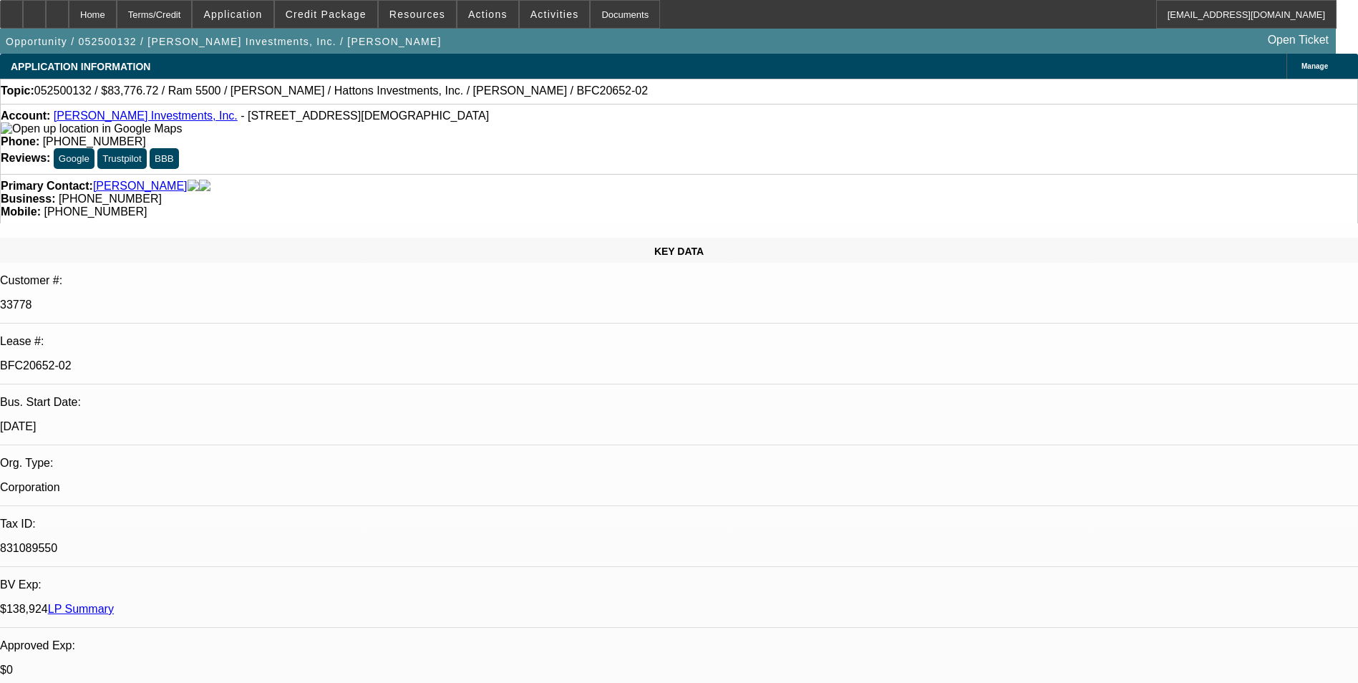
select select "0"
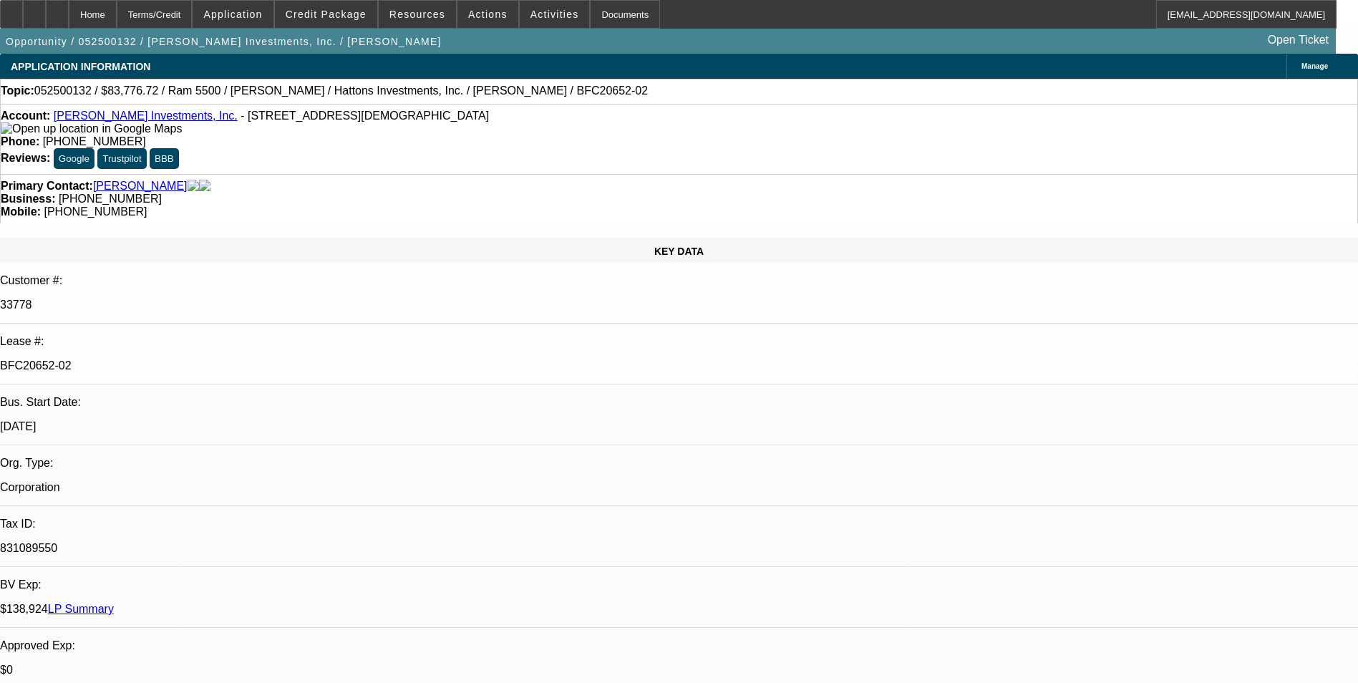
select select "0"
select select "1"
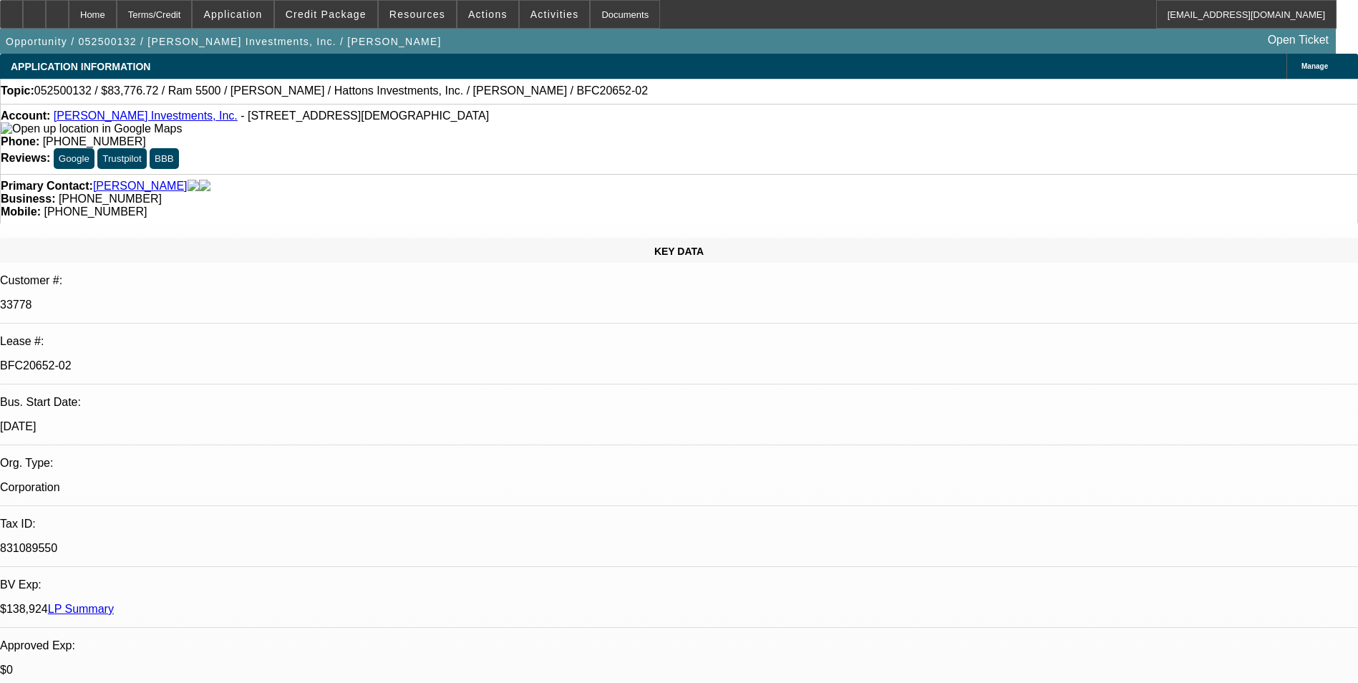
select select "1"
select select "6"
select select "1"
select select "2"
select select "6"
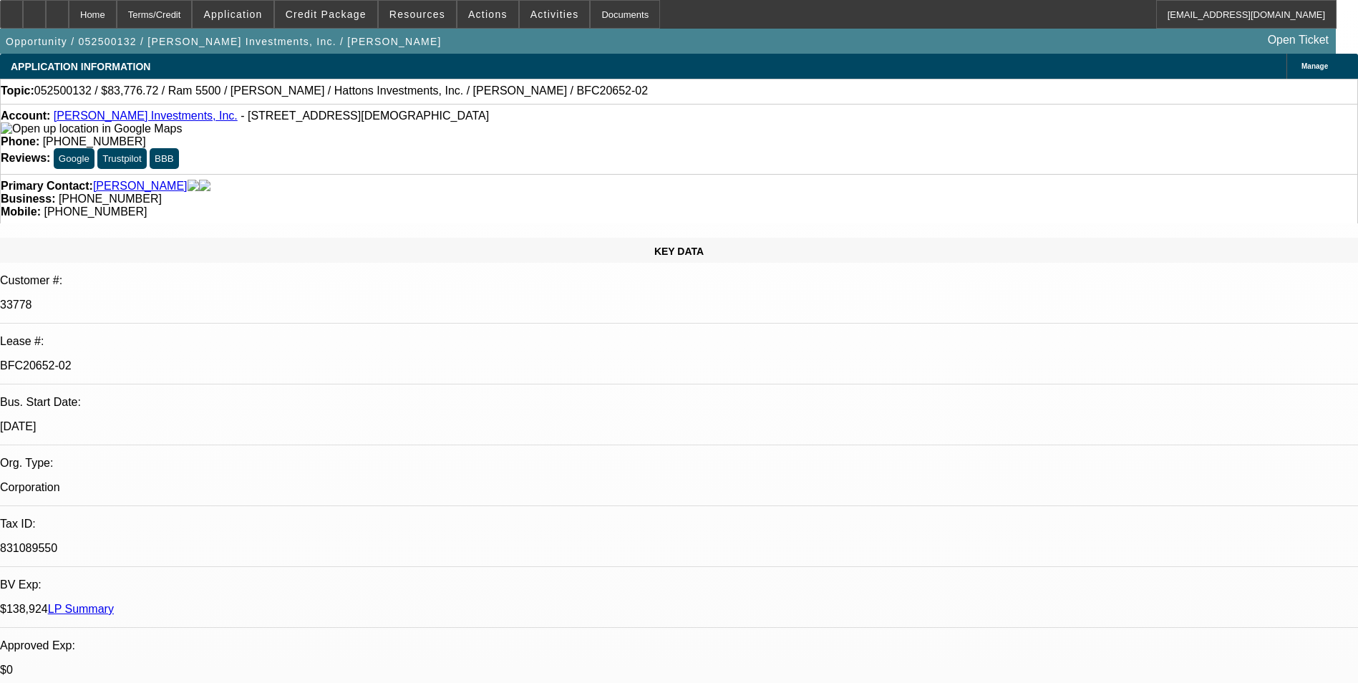
select select "1"
select select "6"
select select "1"
select select "2"
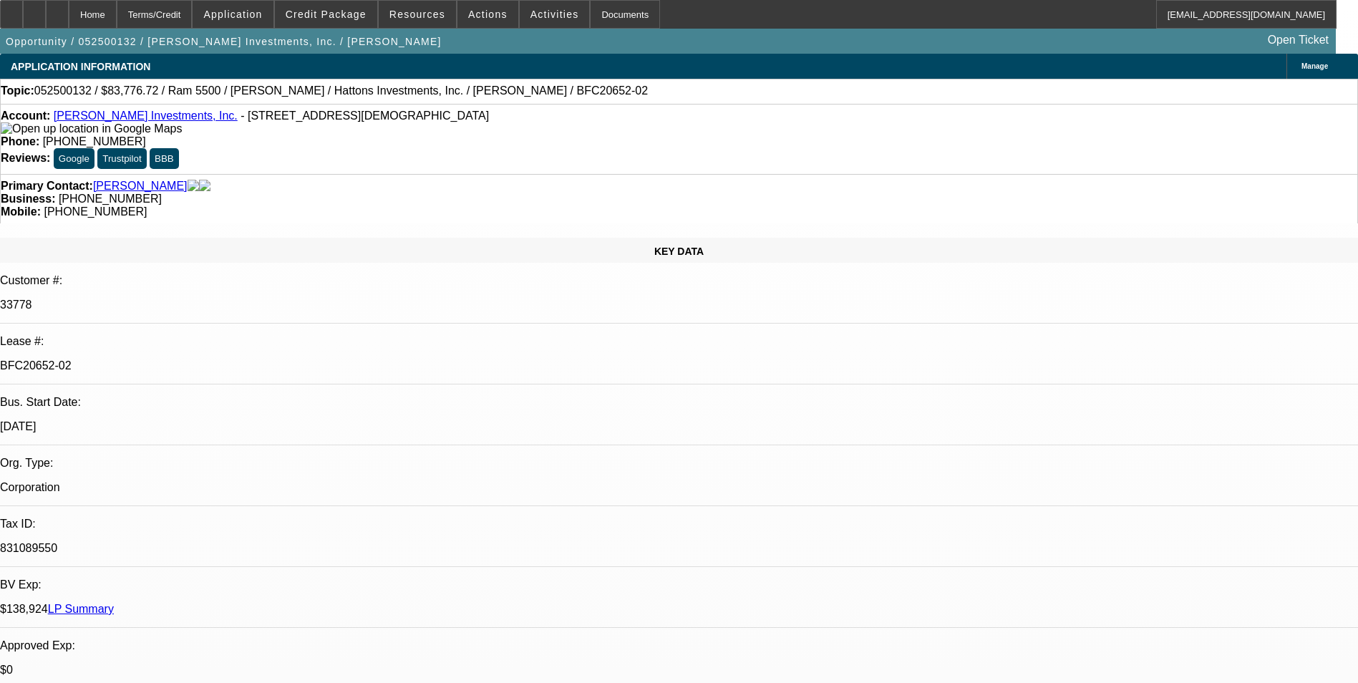
select select "6"
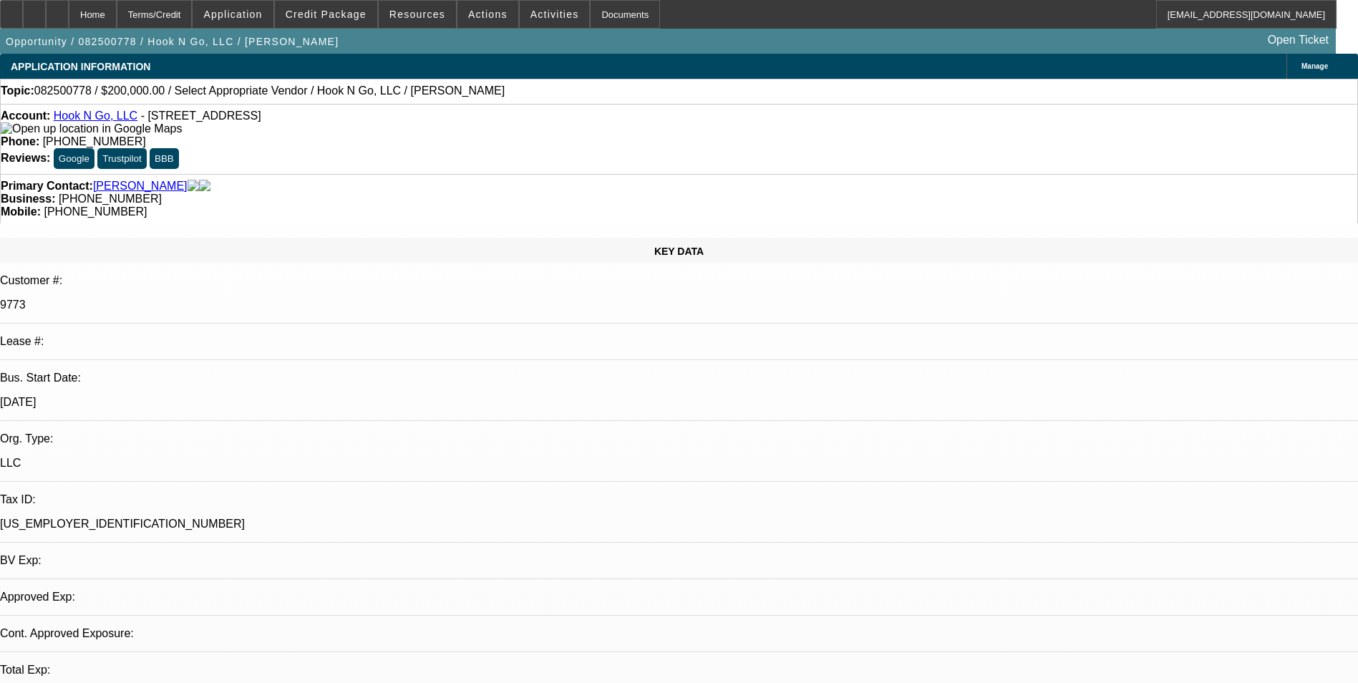
select select "0"
select select "2"
select select "0.1"
select select "1"
select select "2"
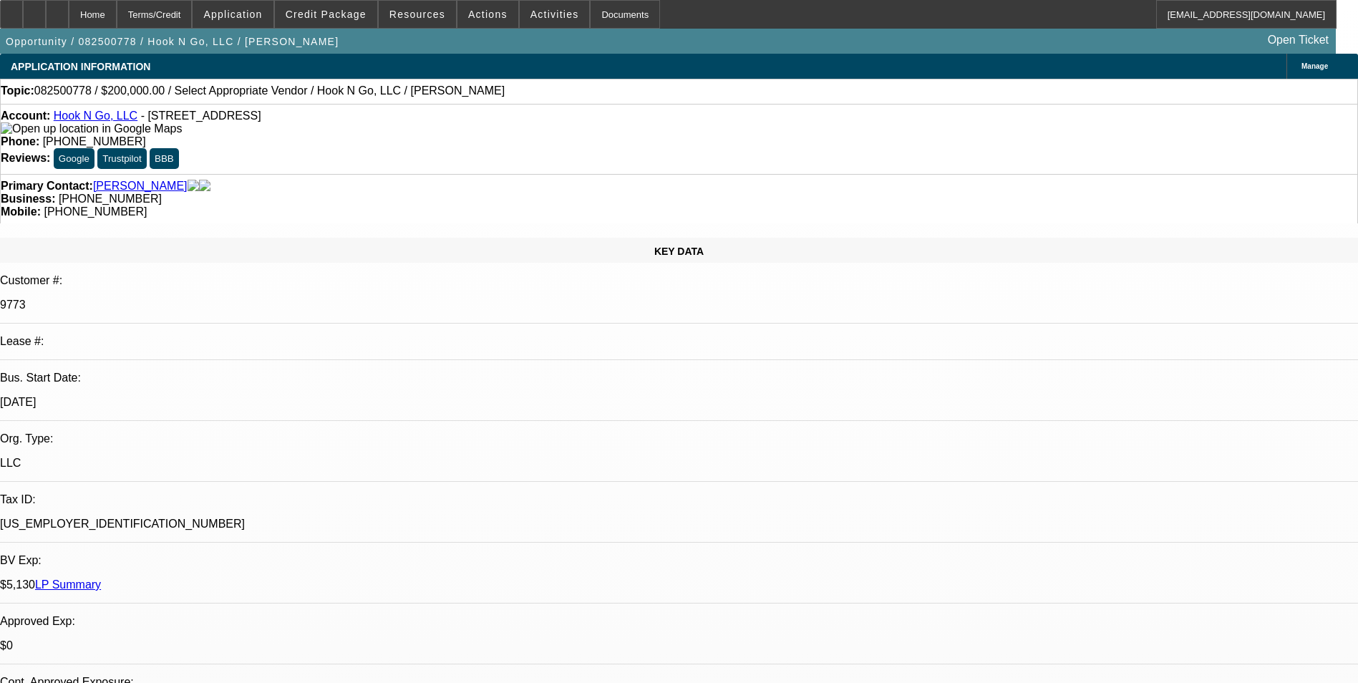
select select "4"
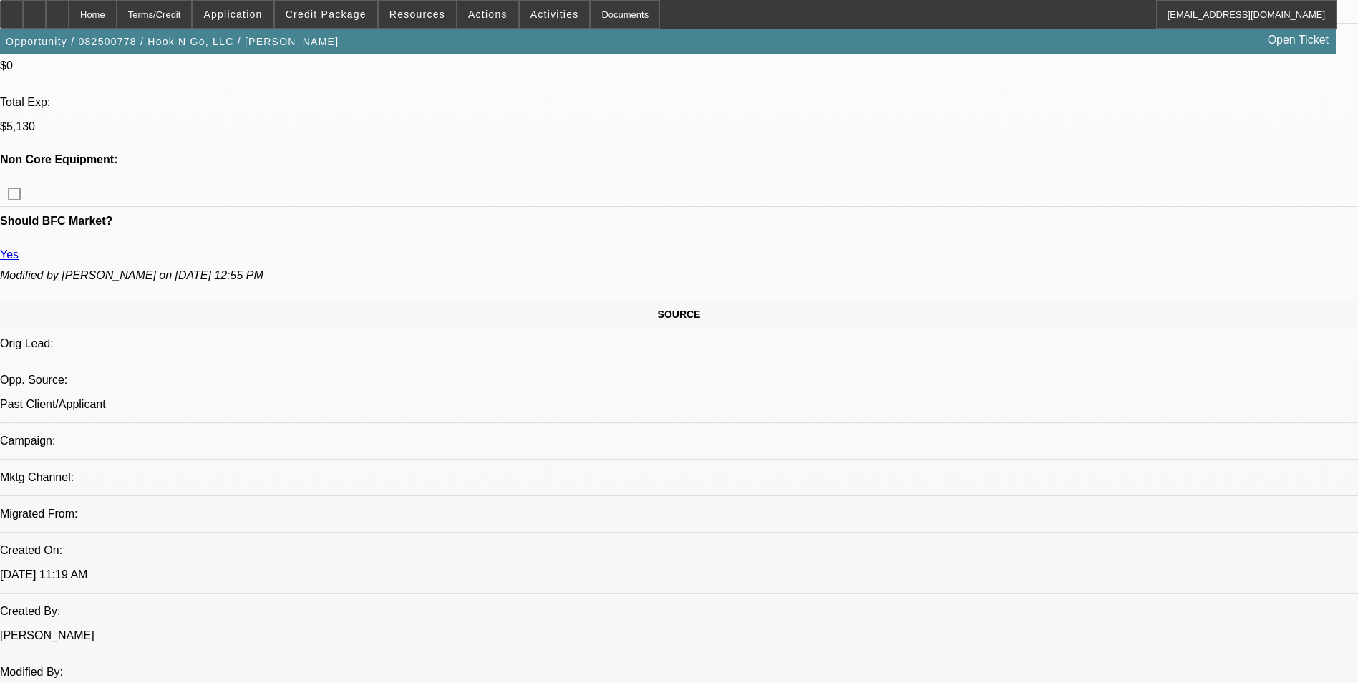
scroll to position [501, 0]
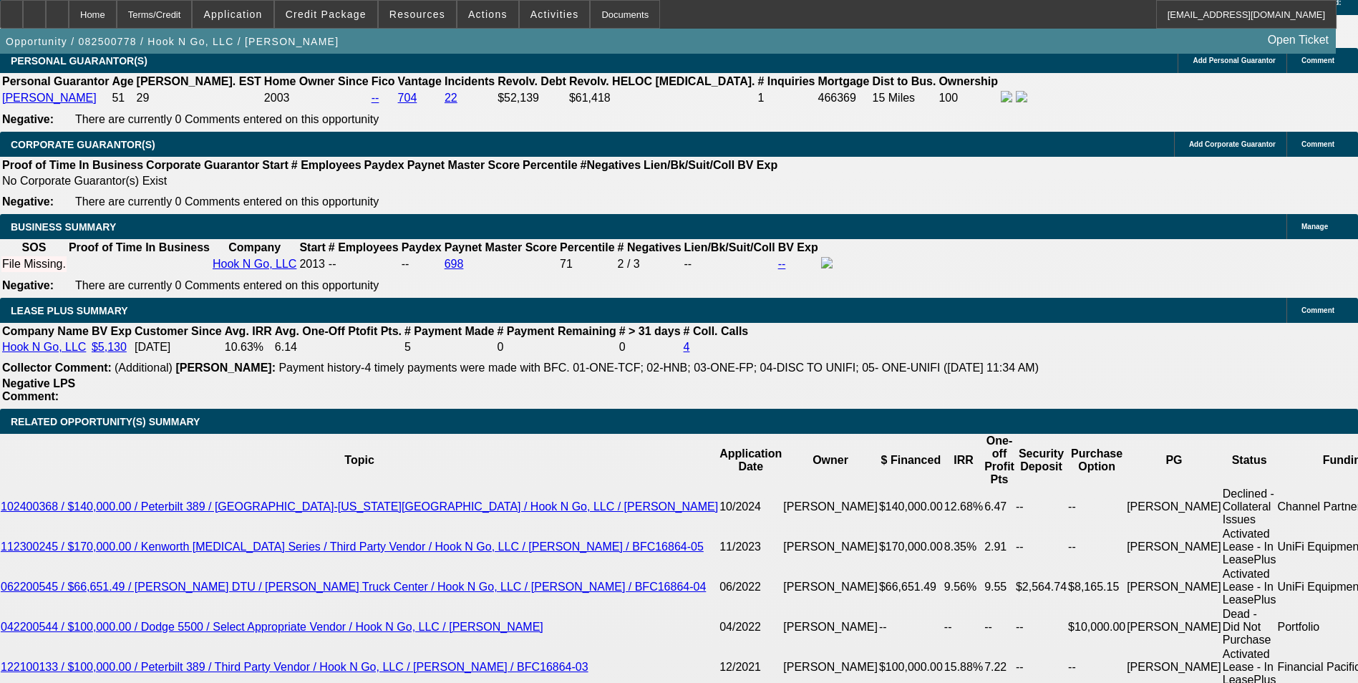
scroll to position [2218, 0]
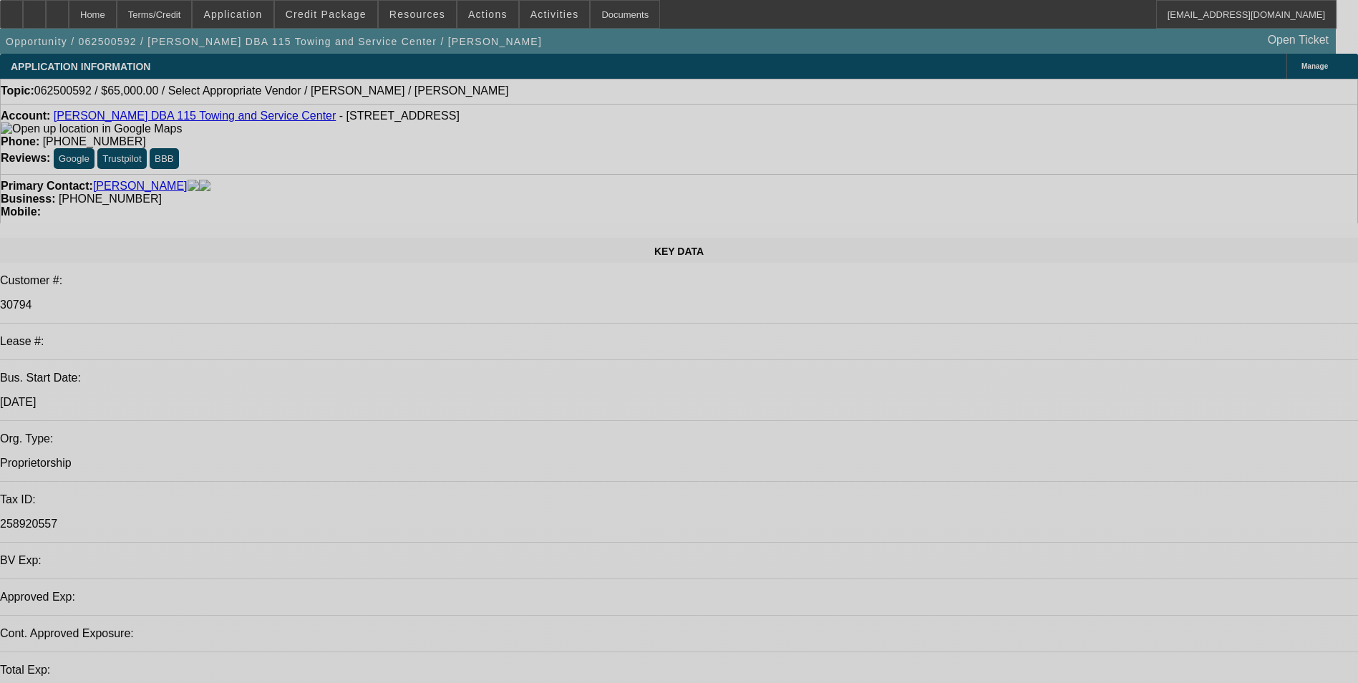
select select "0"
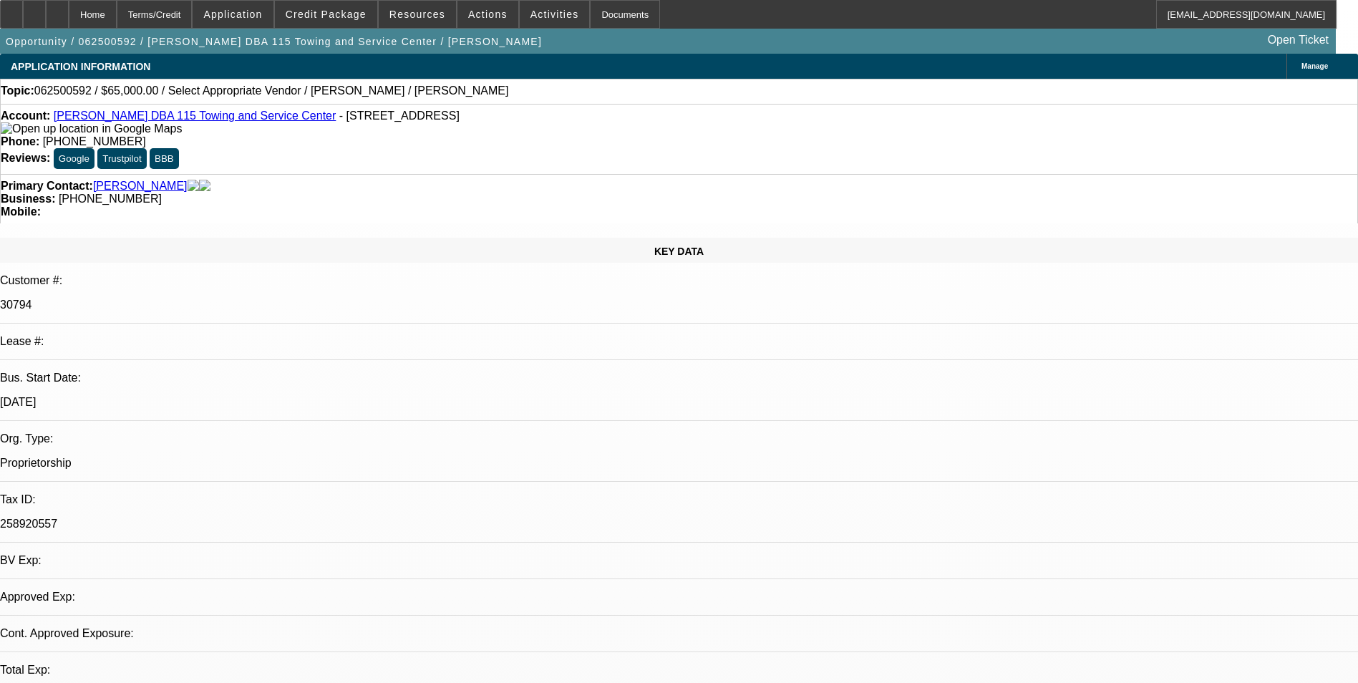
select select "2"
select select "0.1"
select select "1"
select select "2"
select select "4"
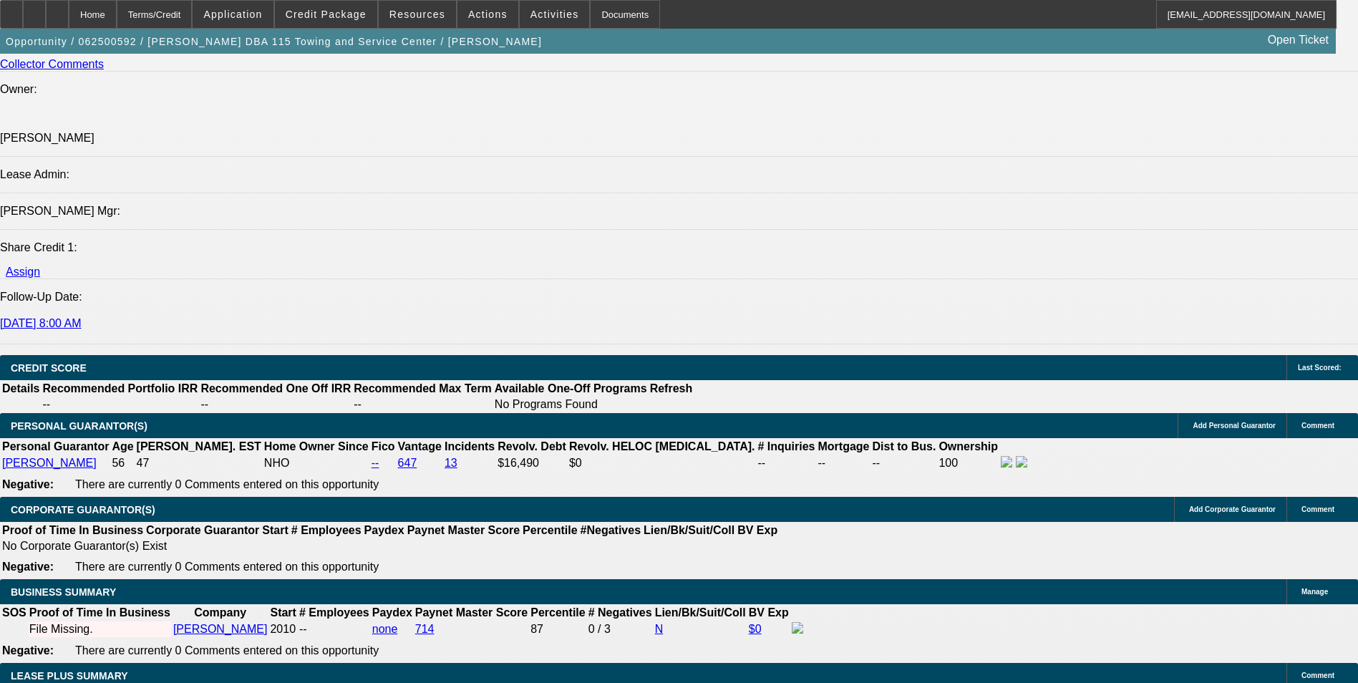
scroll to position [1861, 0]
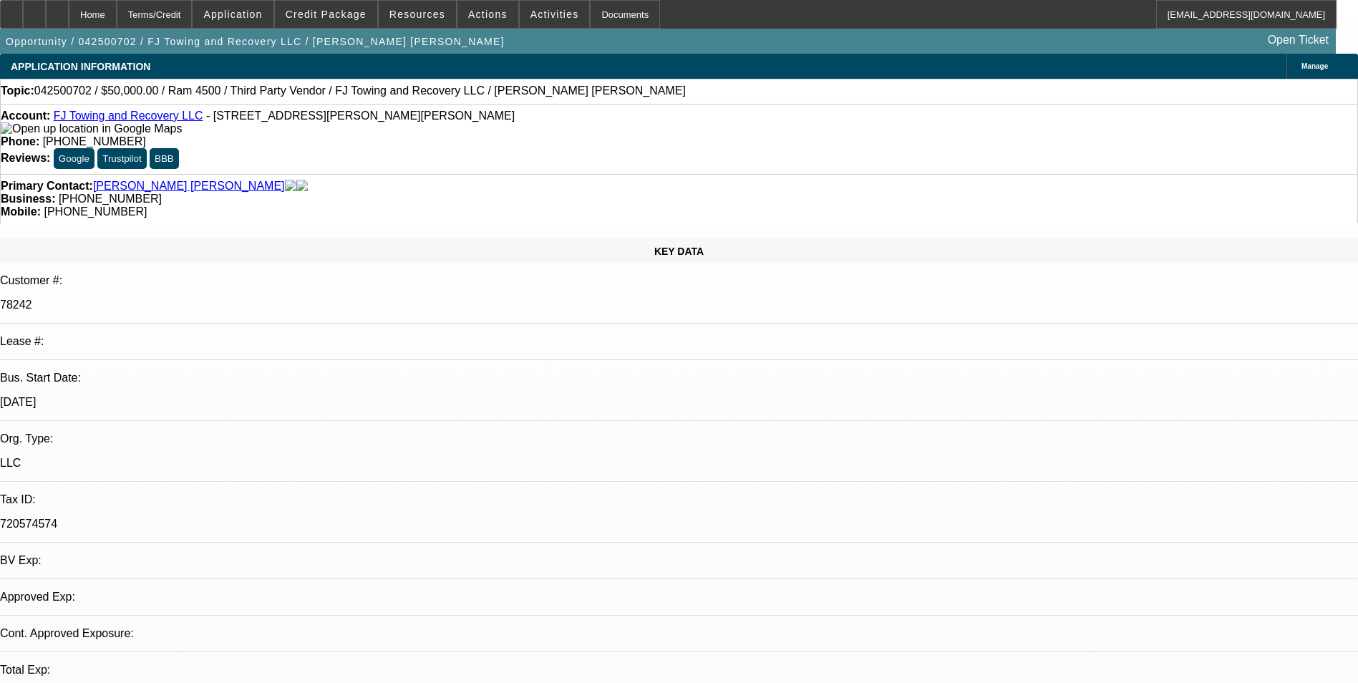
select select "0"
select select "1"
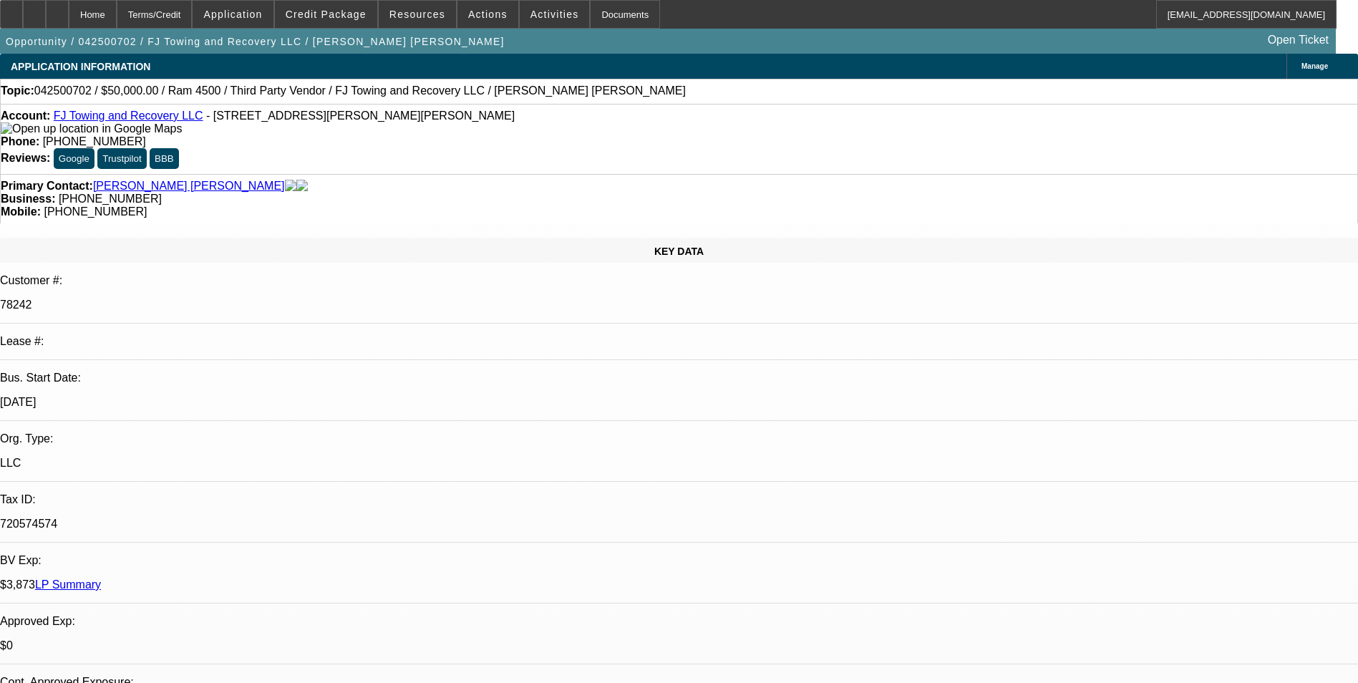
select select "6"
